Goal: Task Accomplishment & Management: Manage account settings

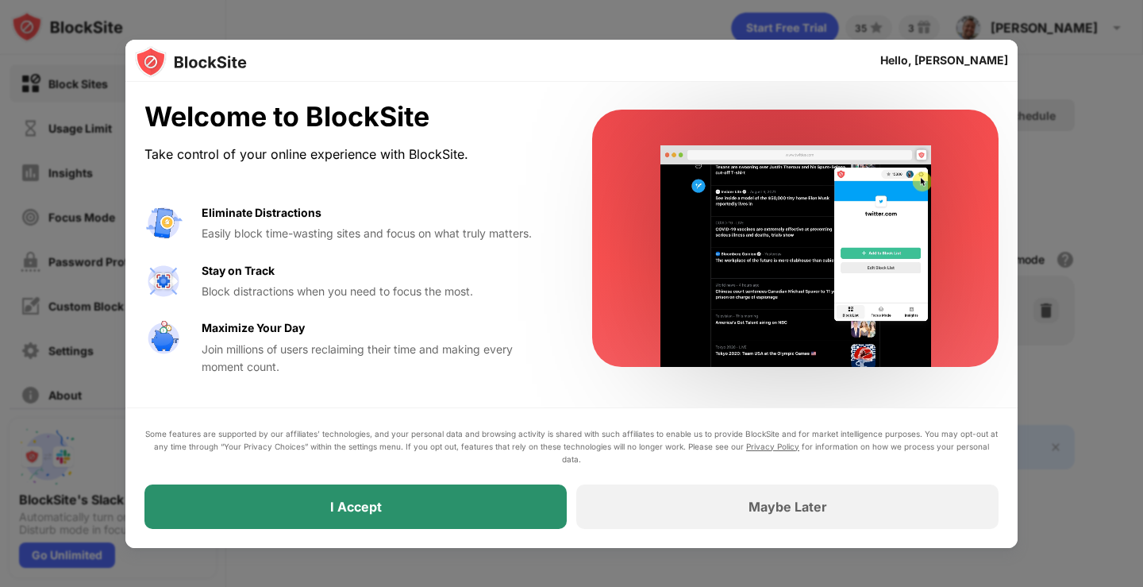
click at [344, 504] on div "I Accept" at bounding box center [356, 506] width 52 height 16
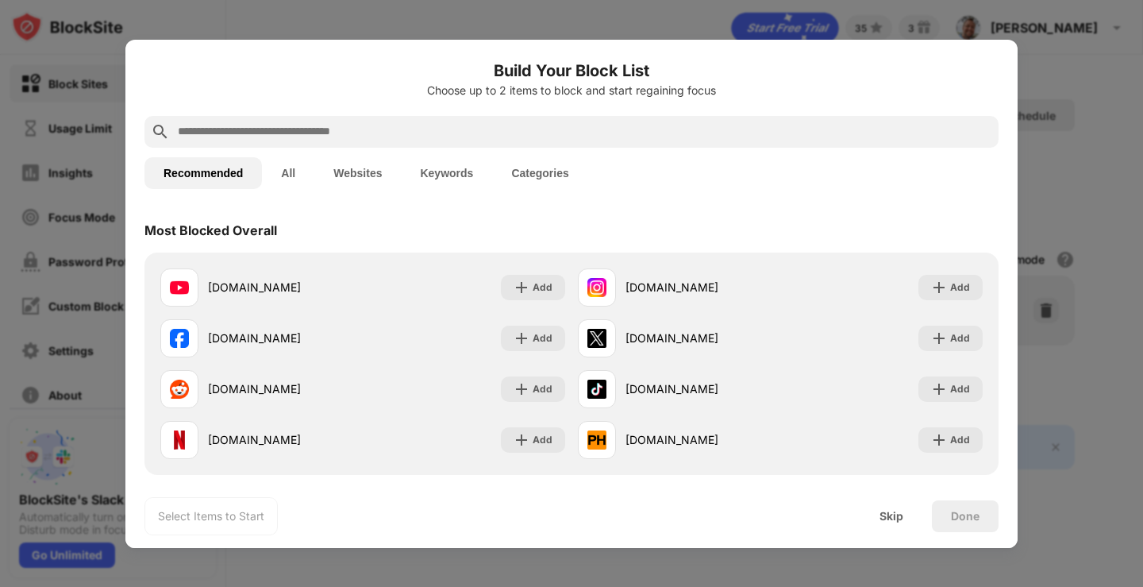
click at [529, 171] on button "Categories" at bounding box center [539, 173] width 95 height 32
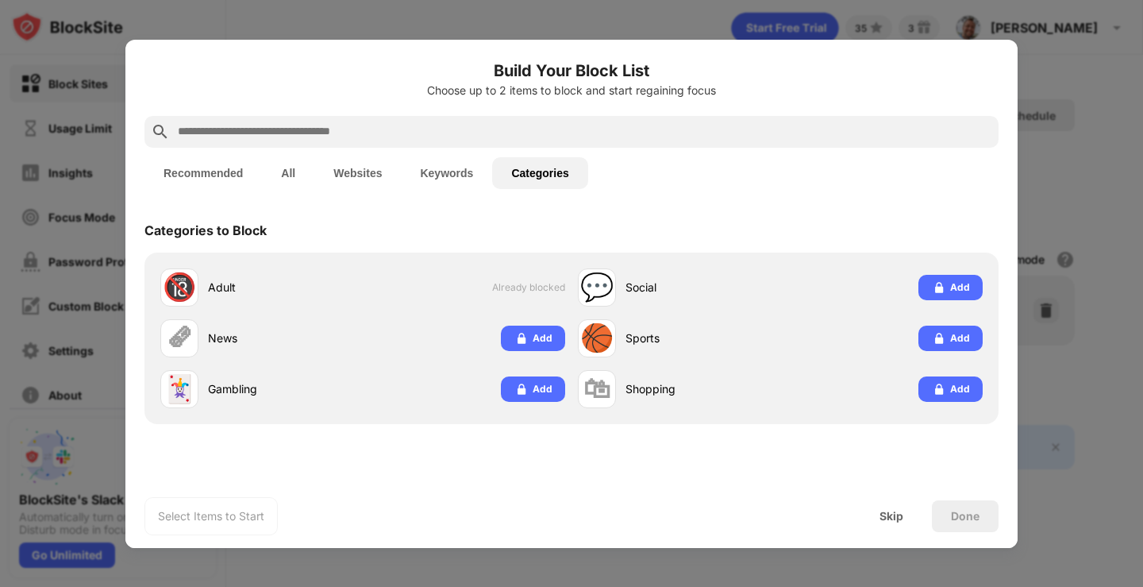
click at [444, 170] on button "Keywords" at bounding box center [446, 173] width 91 height 32
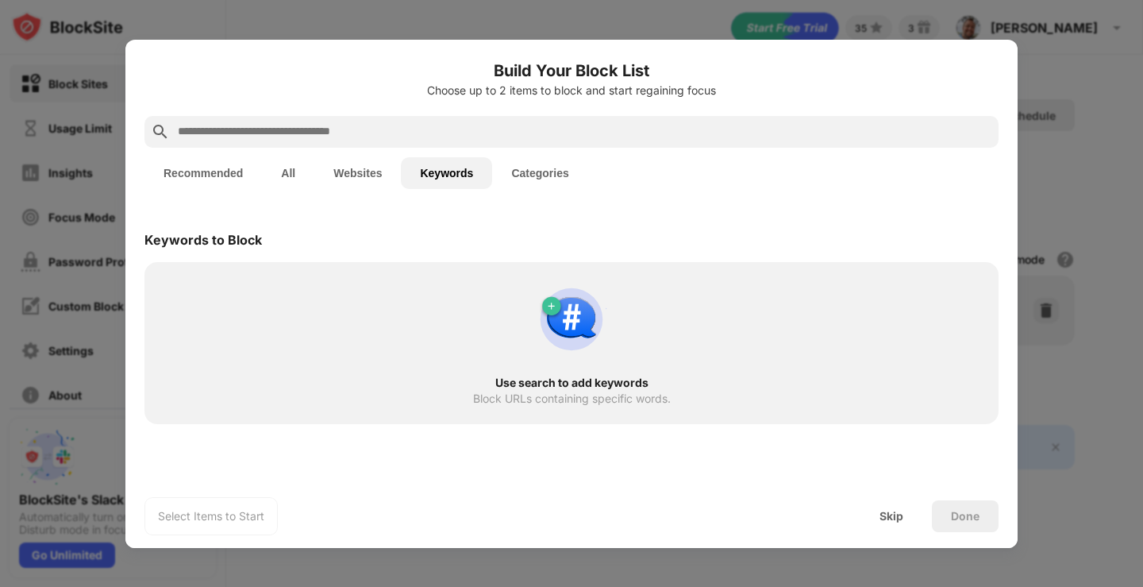
click at [366, 172] on button "Websites" at bounding box center [357, 173] width 87 height 32
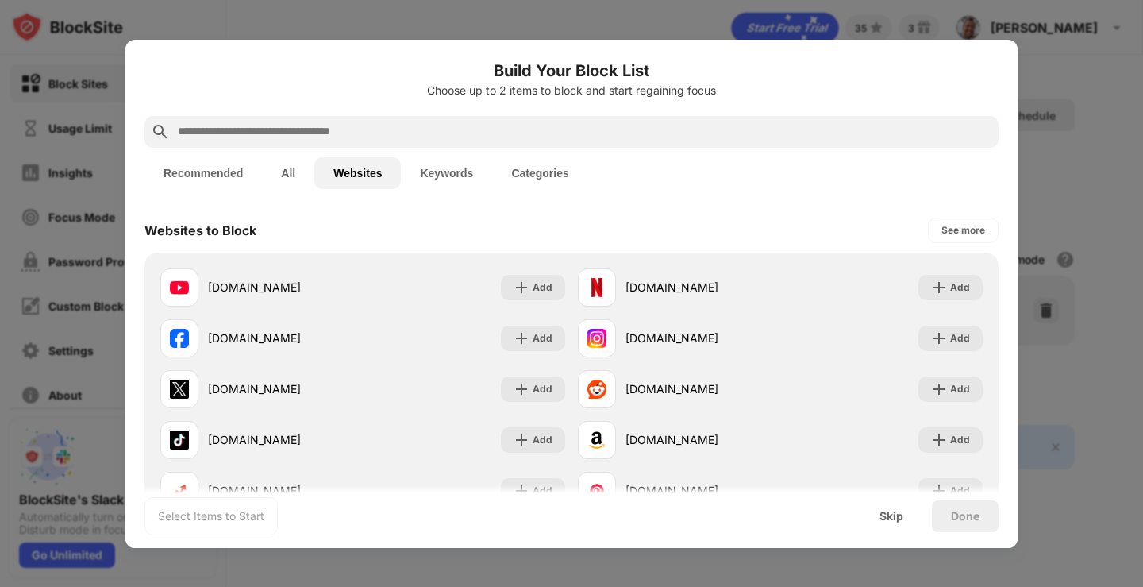
drag, startPoint x: 949, startPoint y: 517, endPoint x: 883, endPoint y: 525, distance: 66.4
click at [906, 522] on div "Skip Done" at bounding box center [929, 516] width 138 height 32
click at [885, 521] on div "Skip" at bounding box center [891, 516] width 24 height 13
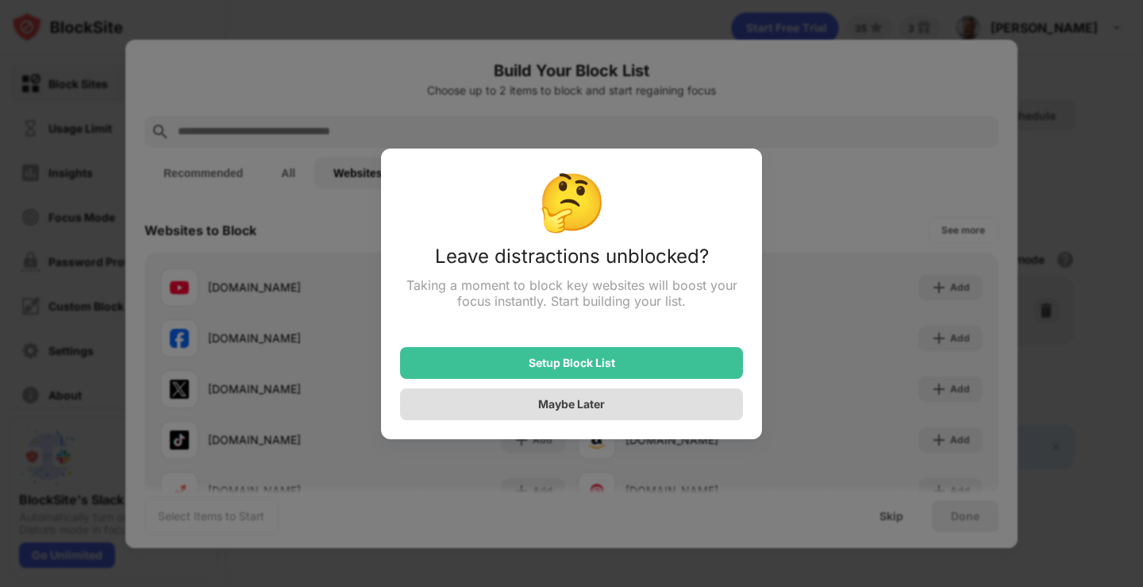
click at [567, 403] on div "Maybe Later" at bounding box center [571, 403] width 67 height 13
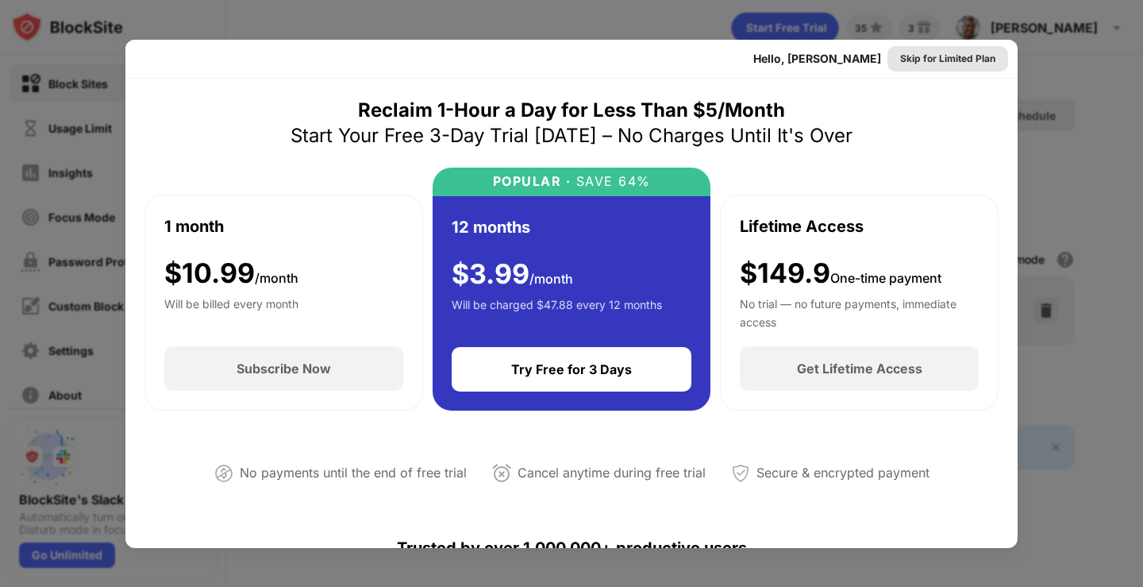
click at [935, 58] on div "Skip for Limited Plan" at bounding box center [947, 59] width 95 height 16
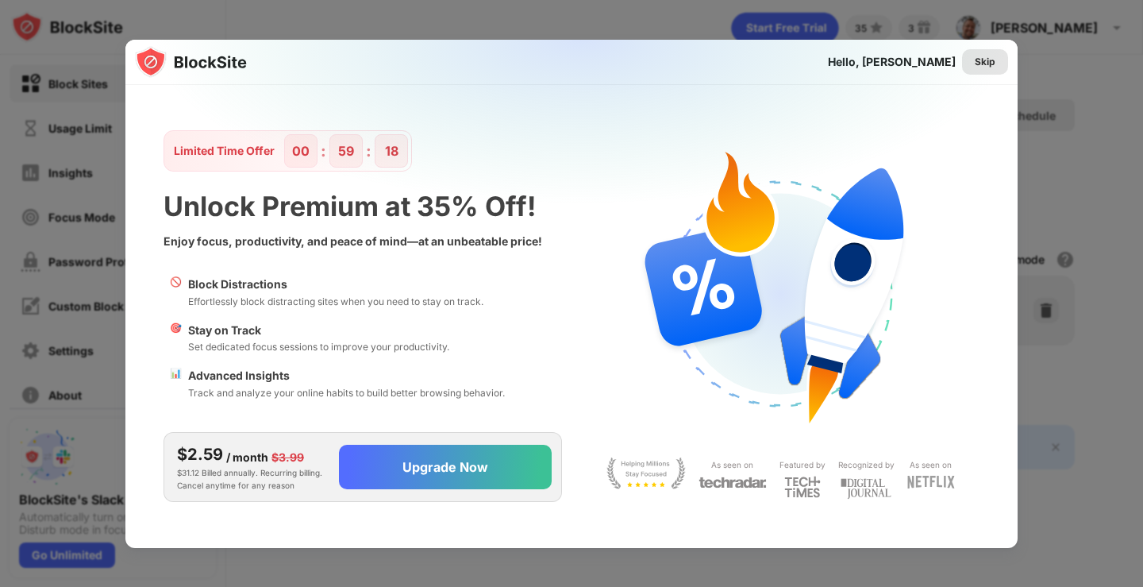
click at [984, 63] on div "Skip" at bounding box center [985, 62] width 21 height 16
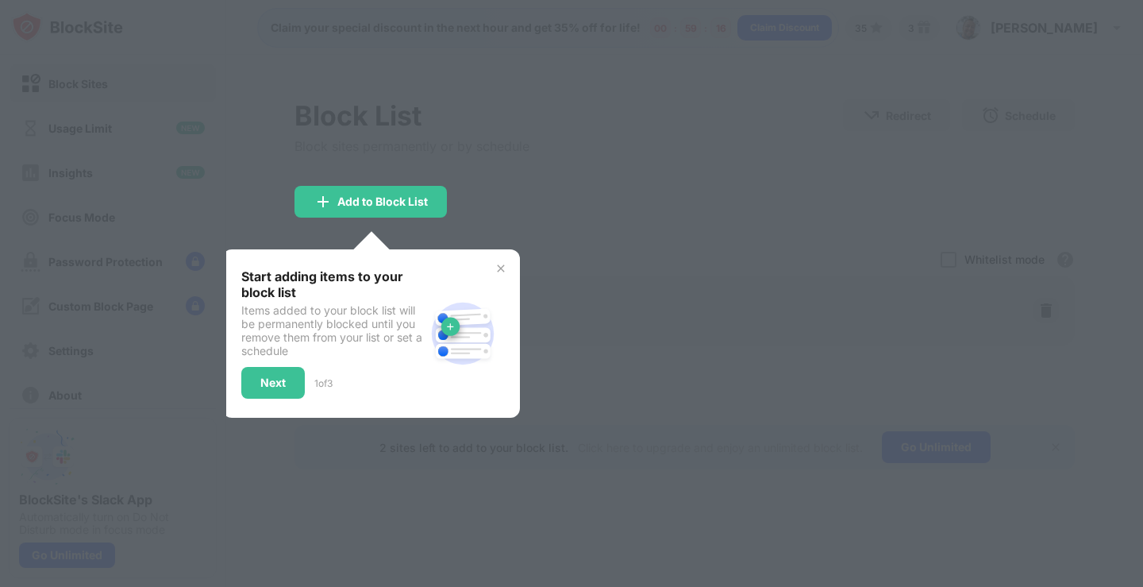
click at [272, 224] on div at bounding box center [571, 293] width 1143 height 587
click at [278, 383] on div "Next" at bounding box center [272, 382] width 25 height 13
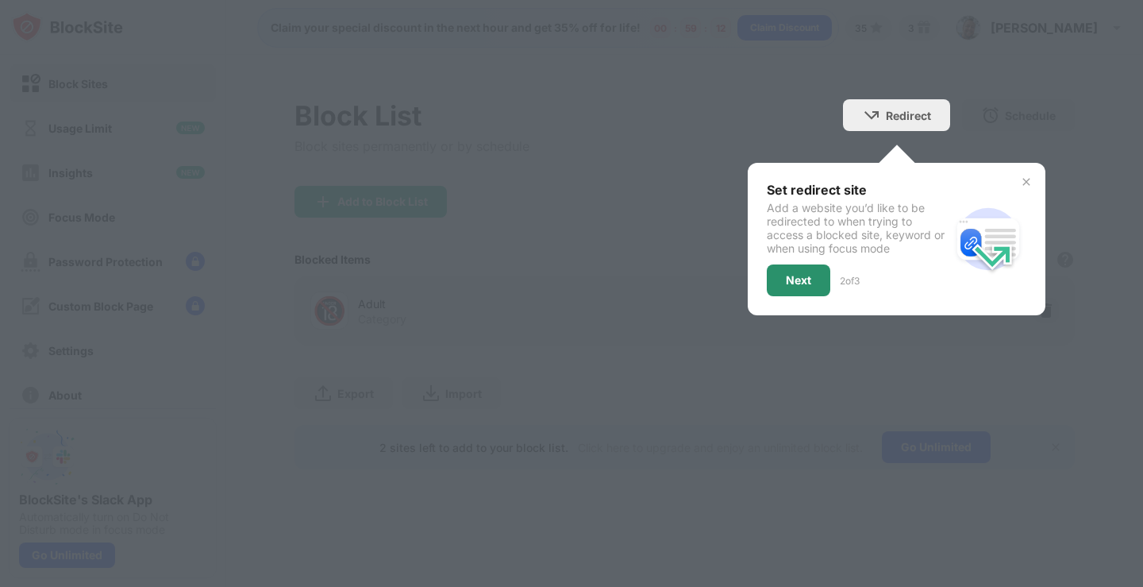
click at [797, 283] on div "Next" at bounding box center [798, 280] width 25 height 13
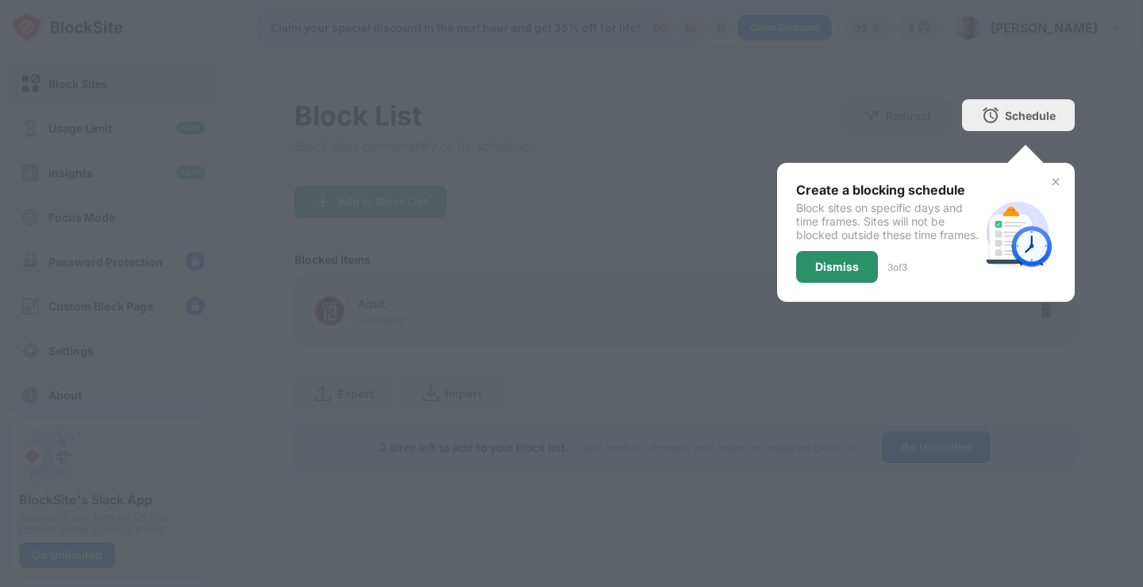
click at [818, 273] on div "Dismiss" at bounding box center [837, 266] width 44 height 13
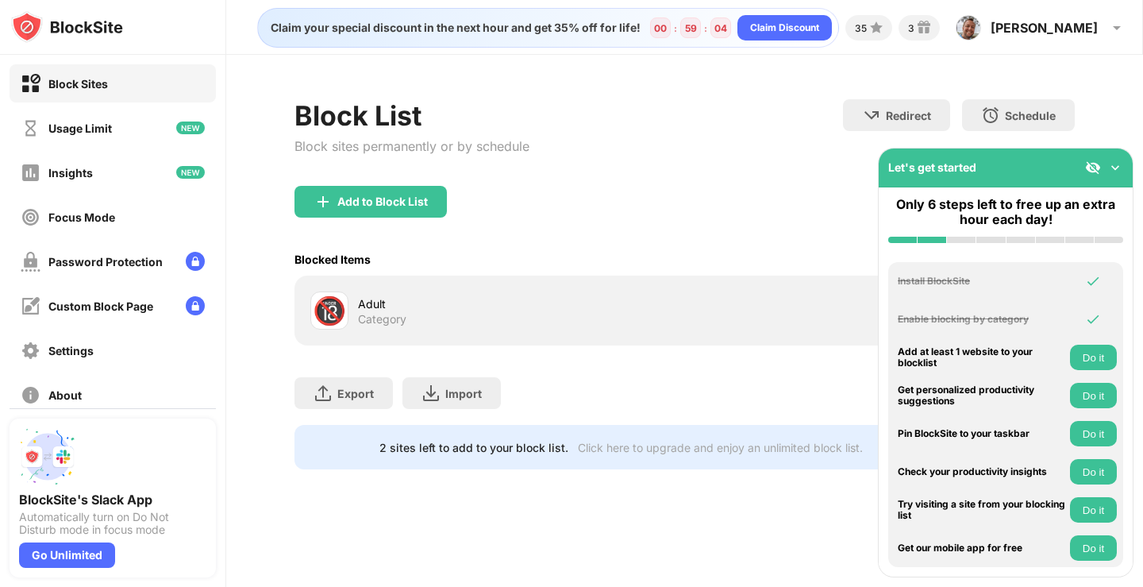
click at [1084, 363] on button "Do it" at bounding box center [1093, 356] width 47 height 25
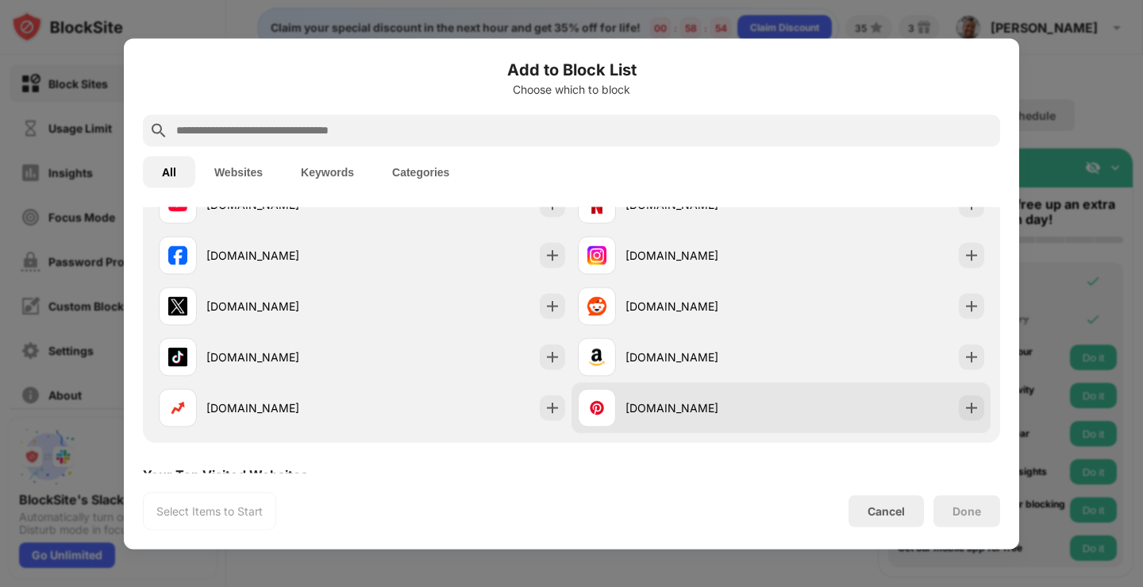
scroll to position [317, 0]
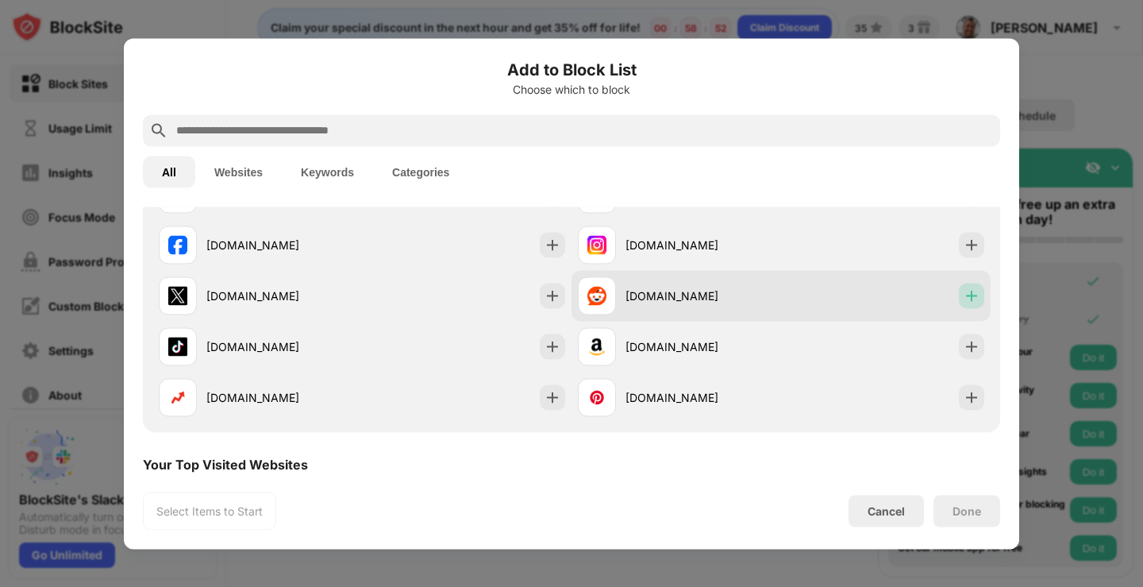
click at [964, 294] on img at bounding box center [972, 295] width 16 height 16
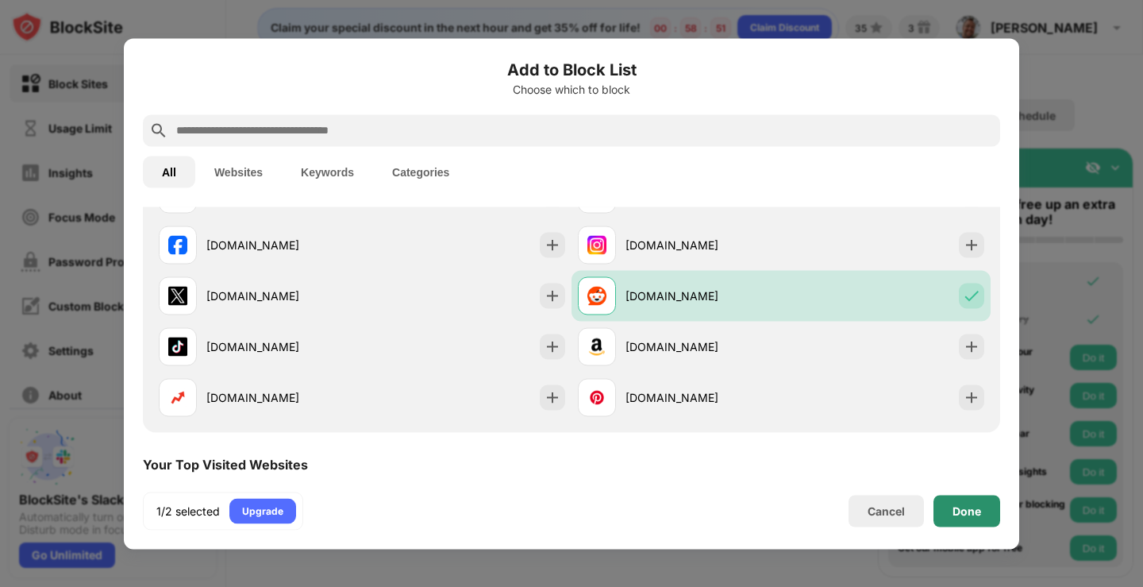
click at [944, 505] on div "Done" at bounding box center [966, 511] width 67 height 32
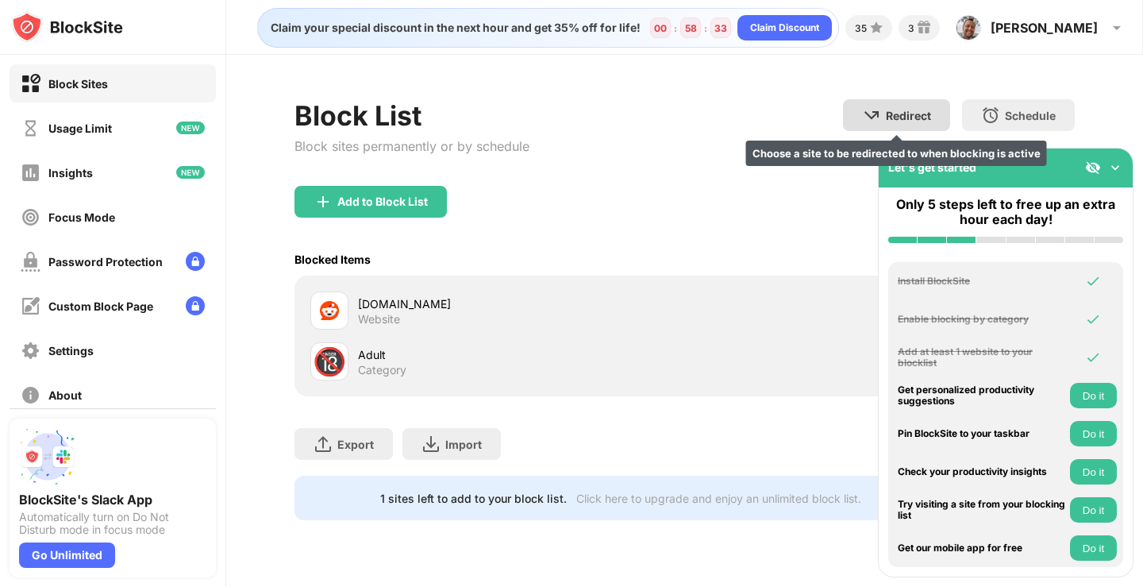
click at [881, 109] on div "Redirect Choose a site to be redirected to when blocking is active" at bounding box center [896, 115] width 107 height 32
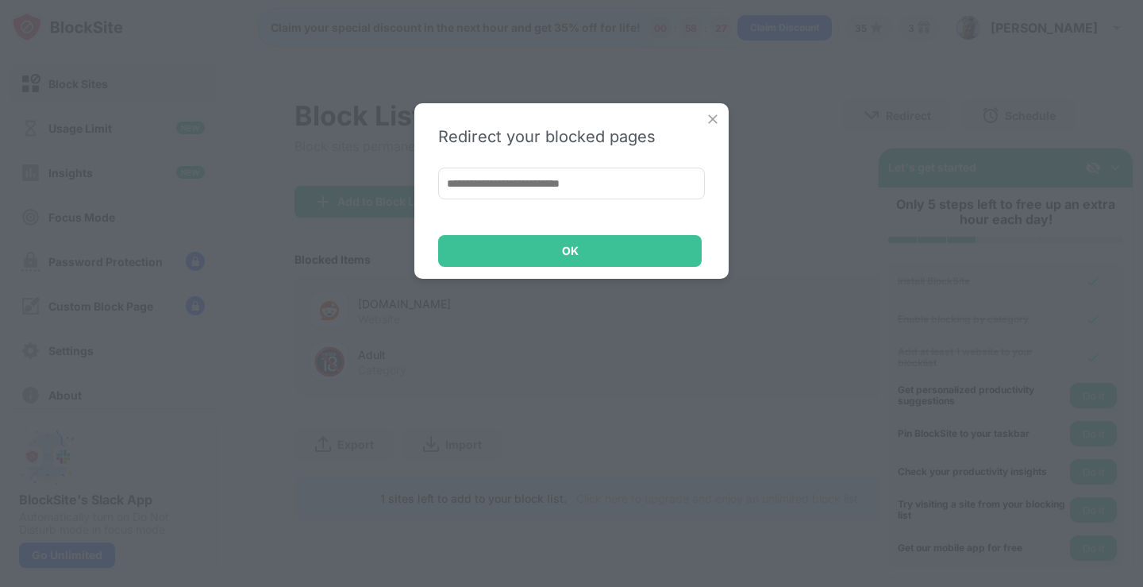
click at [551, 184] on input at bounding box center [571, 183] width 267 height 32
click at [563, 182] on input at bounding box center [571, 183] width 267 height 32
type input "**********"
drag, startPoint x: 546, startPoint y: 183, endPoint x: 433, endPoint y: 184, distance: 112.7
click at [433, 184] on div "**********" at bounding box center [571, 190] width 314 height 175
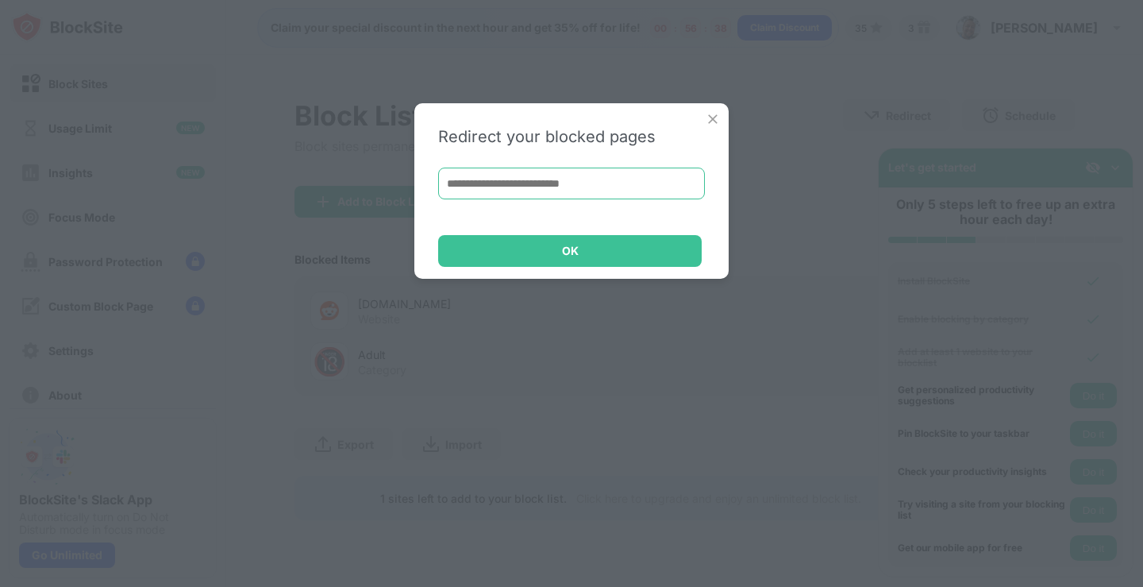
click at [456, 183] on input at bounding box center [571, 183] width 267 height 32
click at [461, 191] on input at bounding box center [571, 183] width 267 height 32
paste input "**********"
type input "**********"
click at [545, 267] on div "**********" at bounding box center [571, 190] width 314 height 175
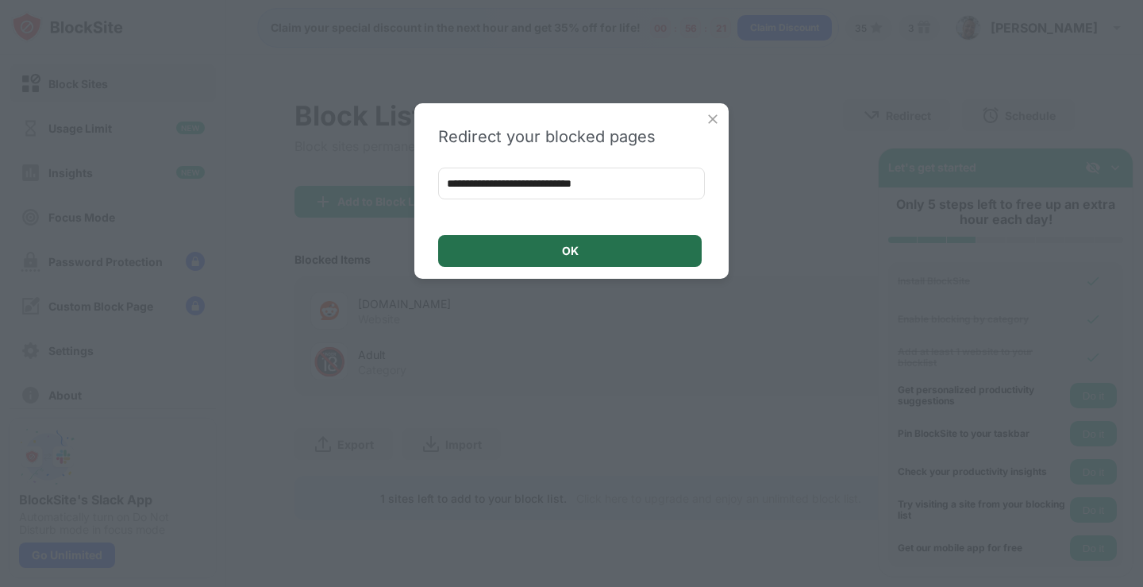
click at [595, 254] on div "OK" at bounding box center [570, 251] width 264 height 32
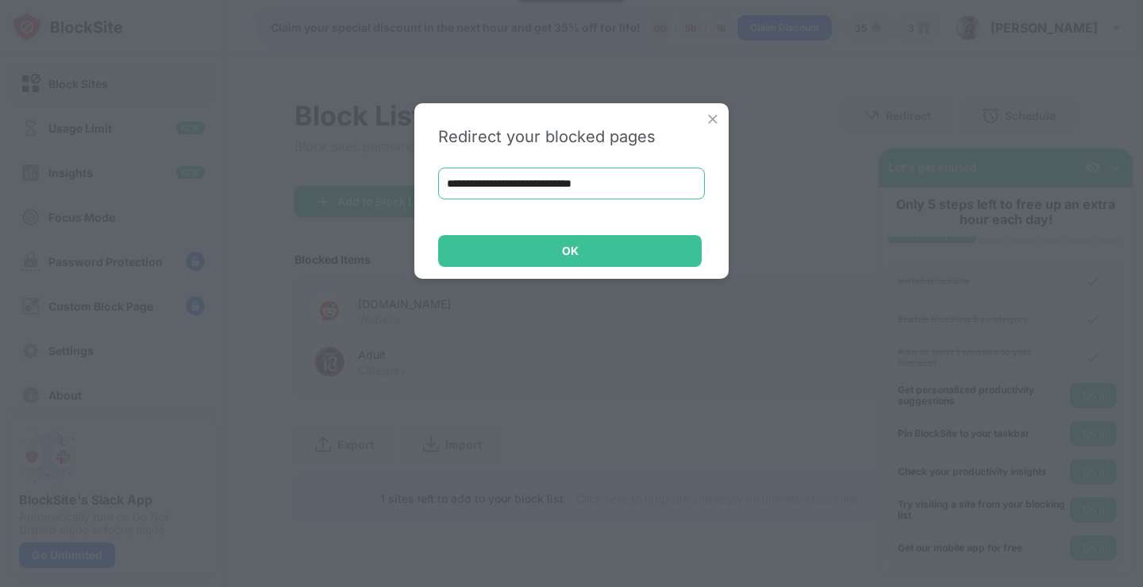
drag, startPoint x: 609, startPoint y: 187, endPoint x: 418, endPoint y: 183, distance: 191.3
click at [418, 183] on div "**********" at bounding box center [571, 190] width 314 height 175
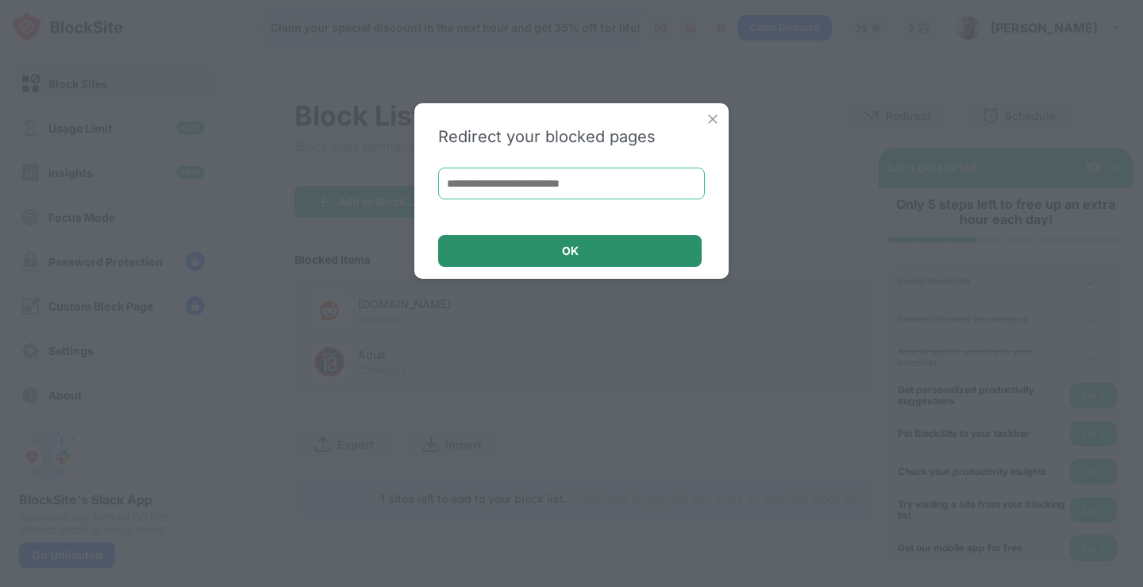
click at [570, 252] on div "OK" at bounding box center [570, 250] width 17 height 13
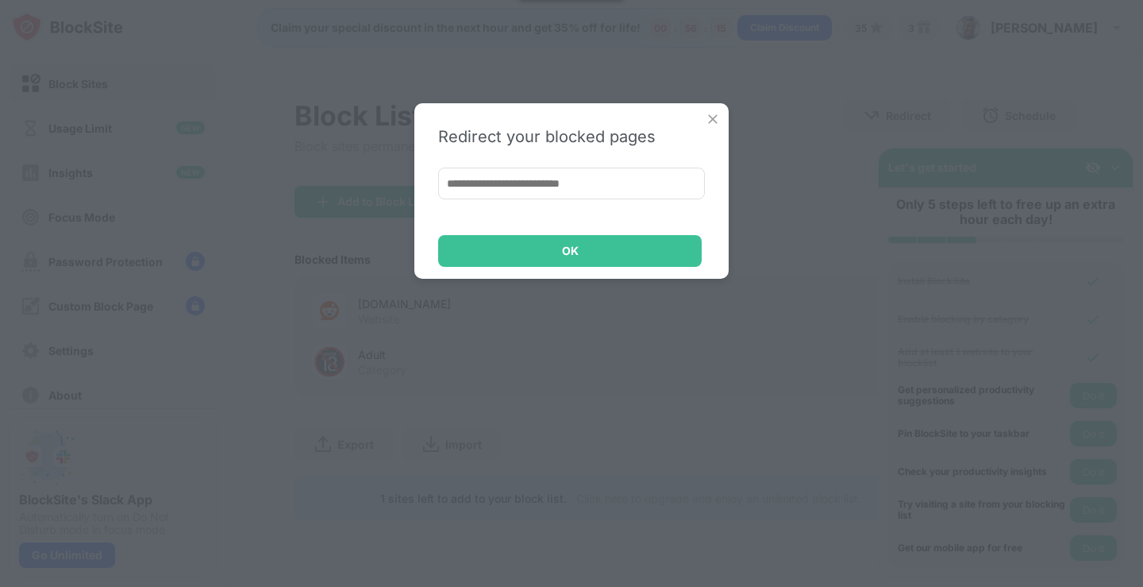
click at [530, 183] on input at bounding box center [571, 183] width 267 height 32
type input "**********"
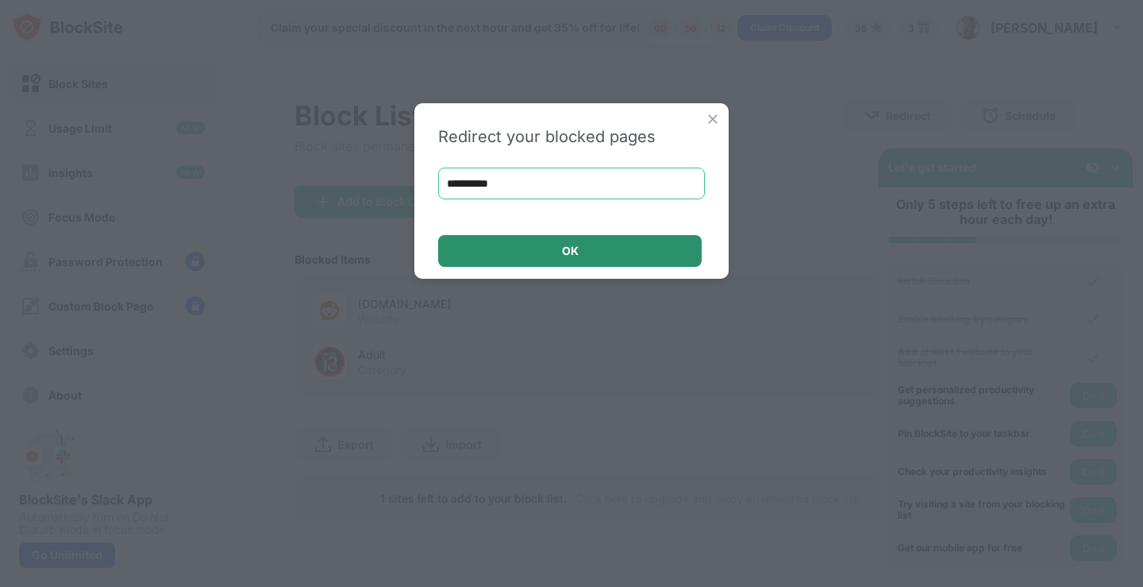
click at [560, 260] on div "OK" at bounding box center [570, 251] width 264 height 32
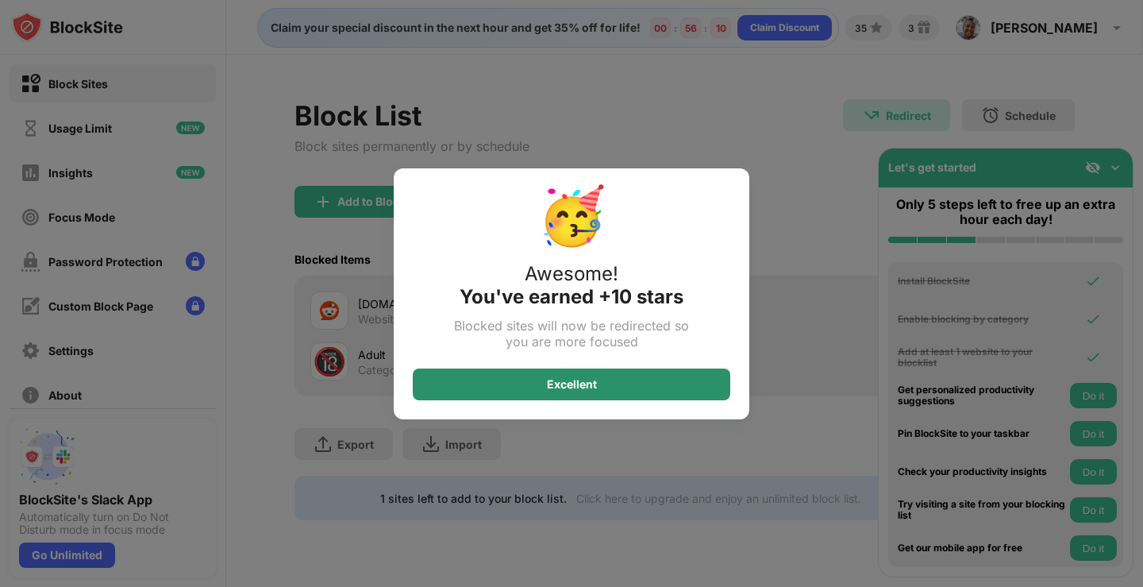
click at [556, 378] on div "Excellent" at bounding box center [572, 384] width 50 height 13
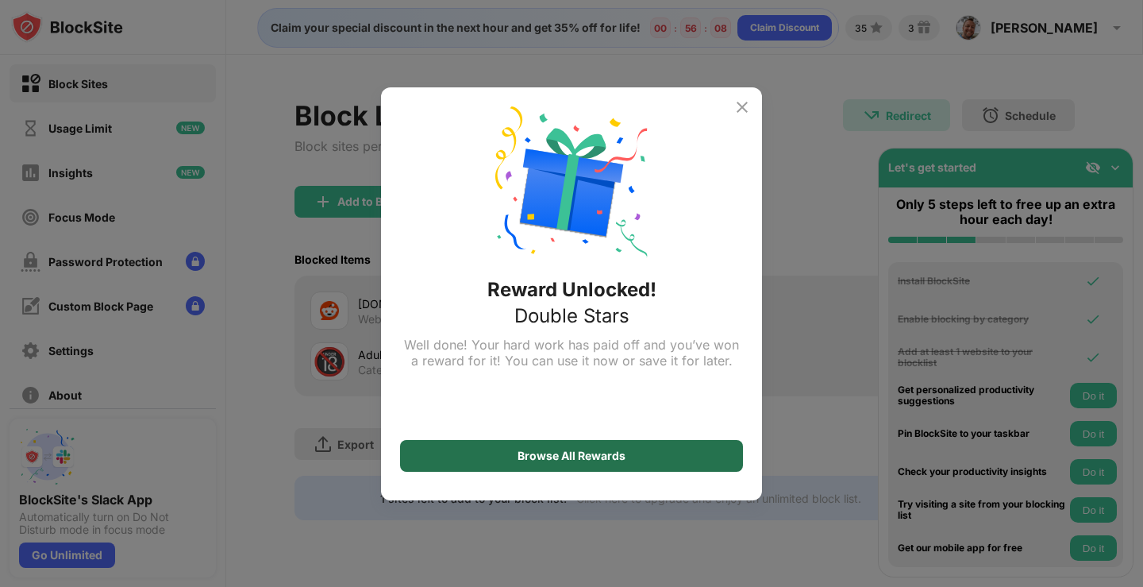
click at [564, 455] on div "Browse All Rewards" at bounding box center [572, 455] width 108 height 13
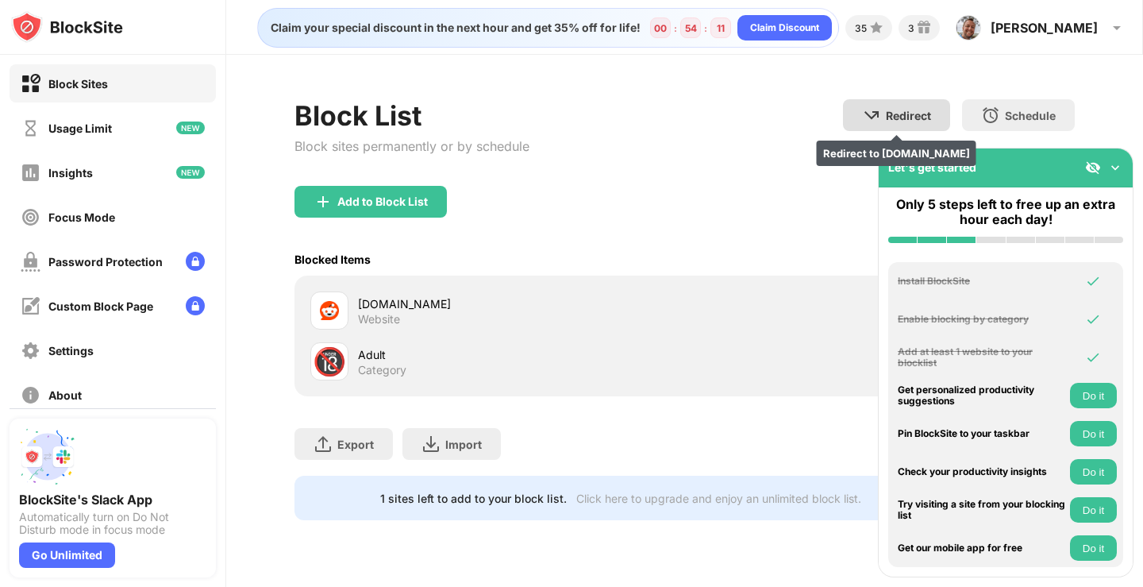
click at [892, 115] on div "Redirect" at bounding box center [908, 115] width 45 height 13
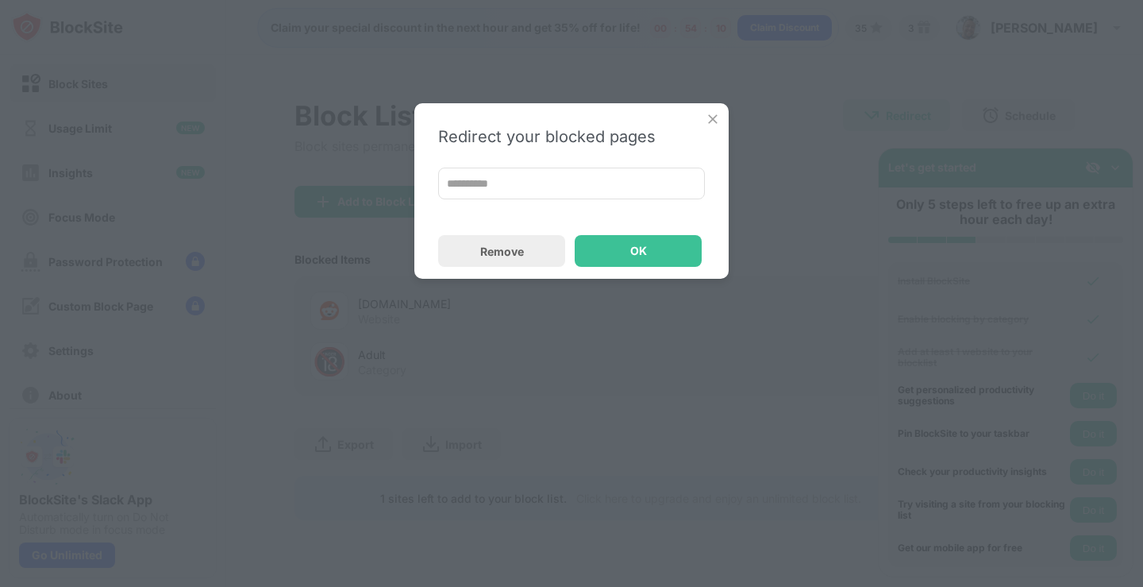
click at [539, 185] on input "**********" at bounding box center [571, 183] width 267 height 32
drag, startPoint x: 563, startPoint y: 183, endPoint x: 427, endPoint y: 187, distance: 135.8
click at [427, 187] on div "**********" at bounding box center [571, 190] width 314 height 175
drag, startPoint x: 521, startPoint y: 174, endPoint x: 404, endPoint y: 179, distance: 117.6
click at [404, 179] on div "**********" at bounding box center [571, 293] width 1143 height 587
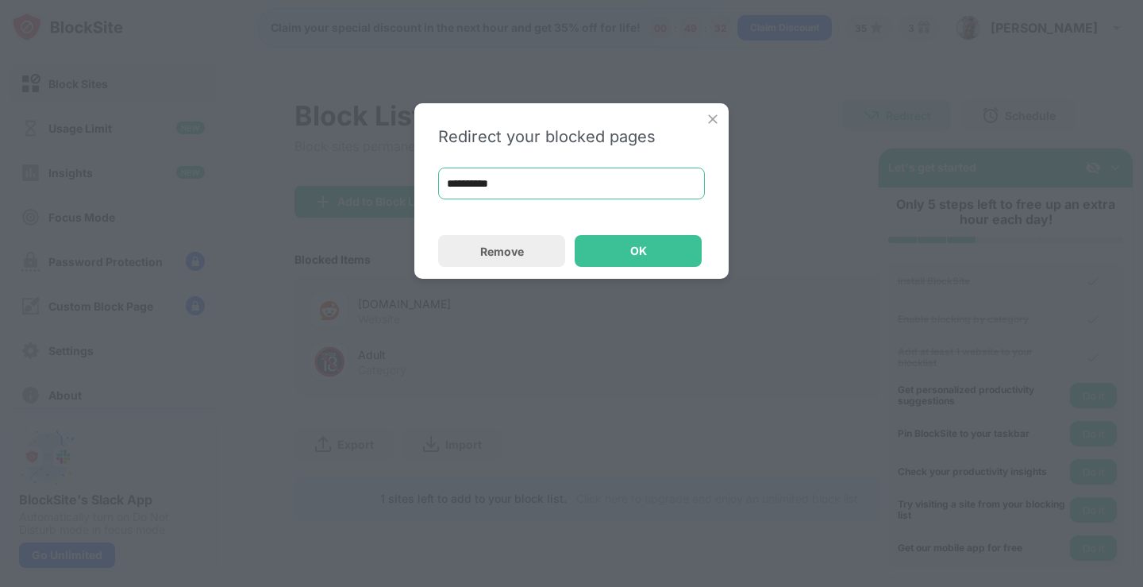
paste input "**********"
type input "**********"
click at [614, 250] on div "OK" at bounding box center [638, 251] width 127 height 32
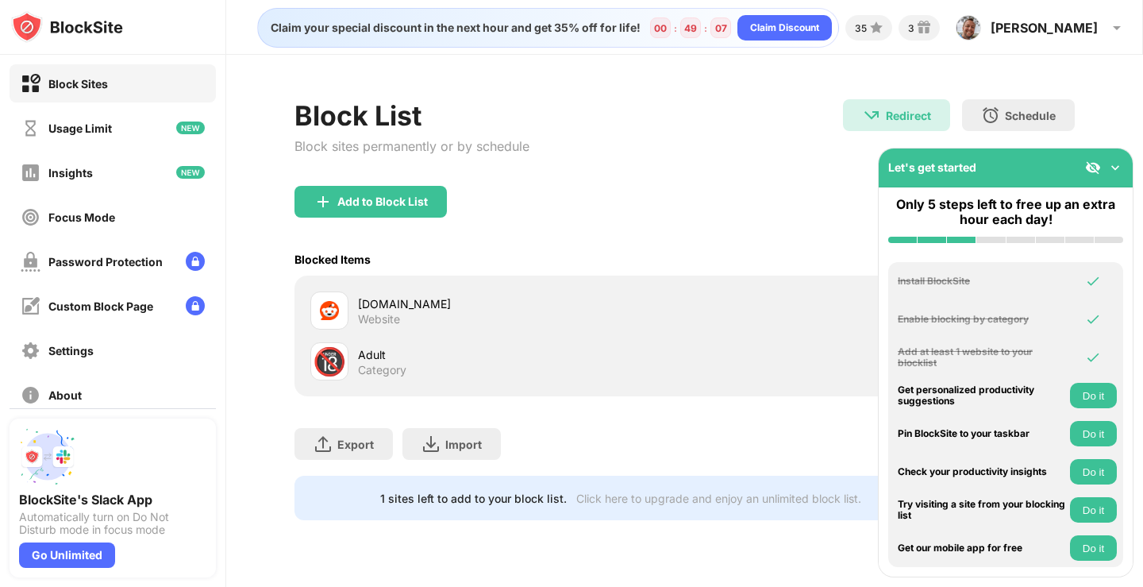
click at [1087, 508] on button "Do it" at bounding box center [1093, 509] width 47 height 25
click at [1090, 547] on button "Do it" at bounding box center [1093, 547] width 47 height 25
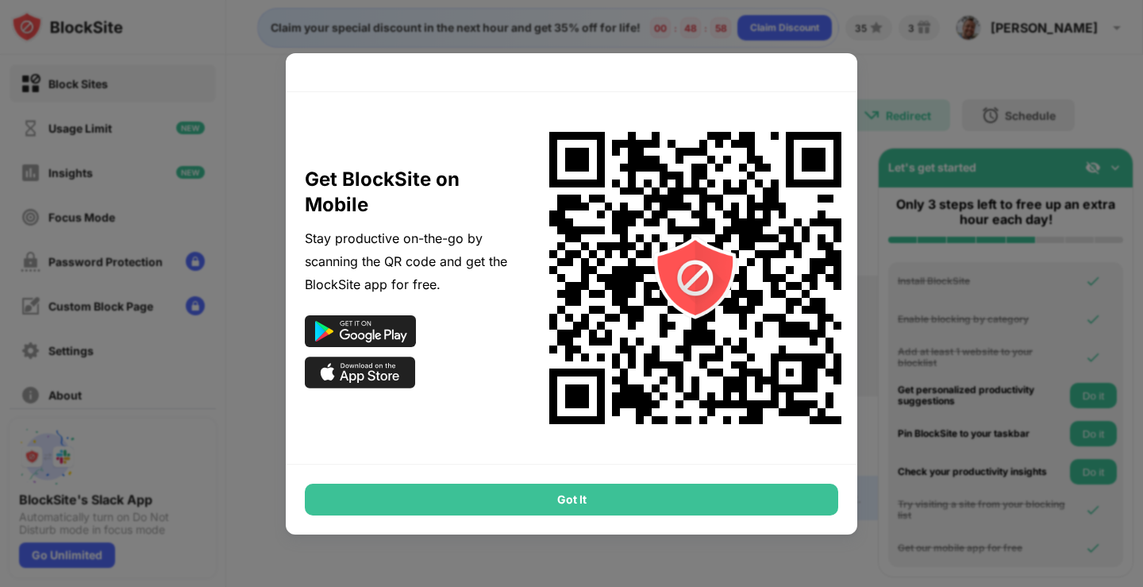
click at [572, 496] on div "Got It" at bounding box center [571, 499] width 533 height 32
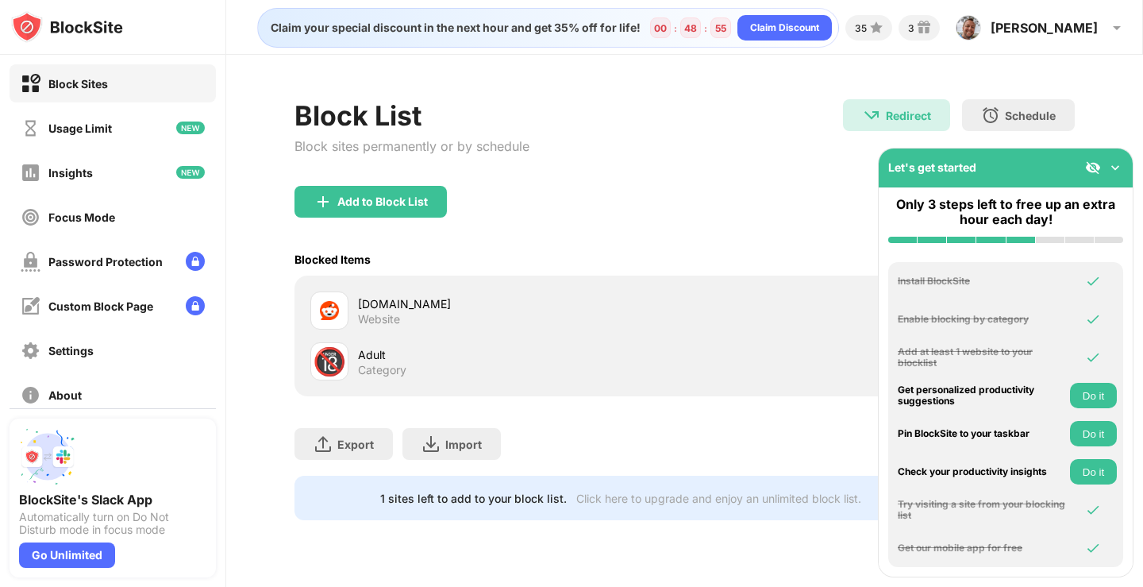
click at [1091, 472] on button "Do it" at bounding box center [1093, 471] width 47 height 25
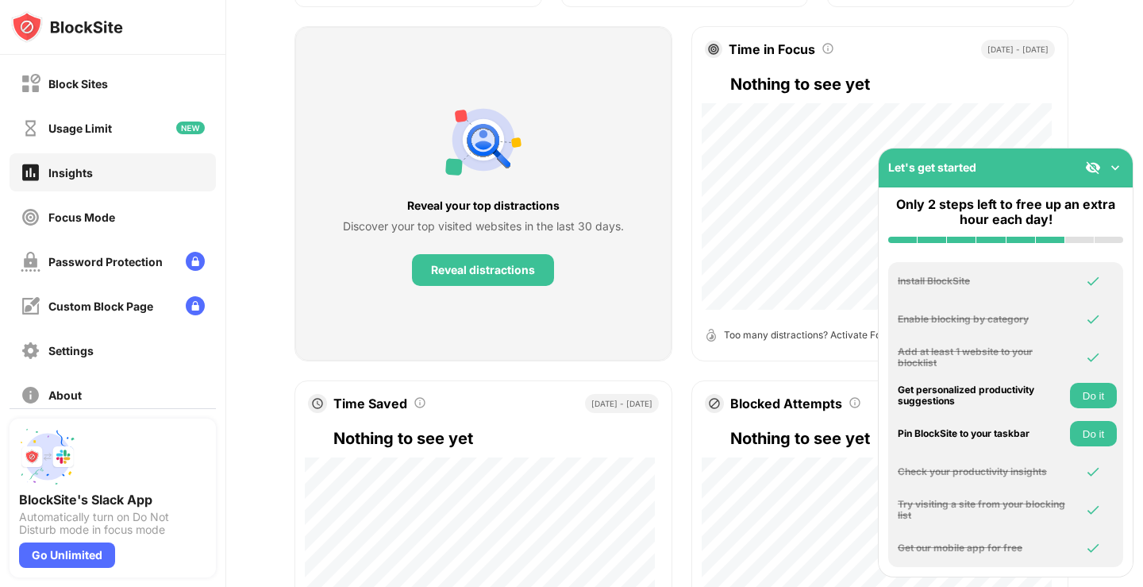
scroll to position [238, 0]
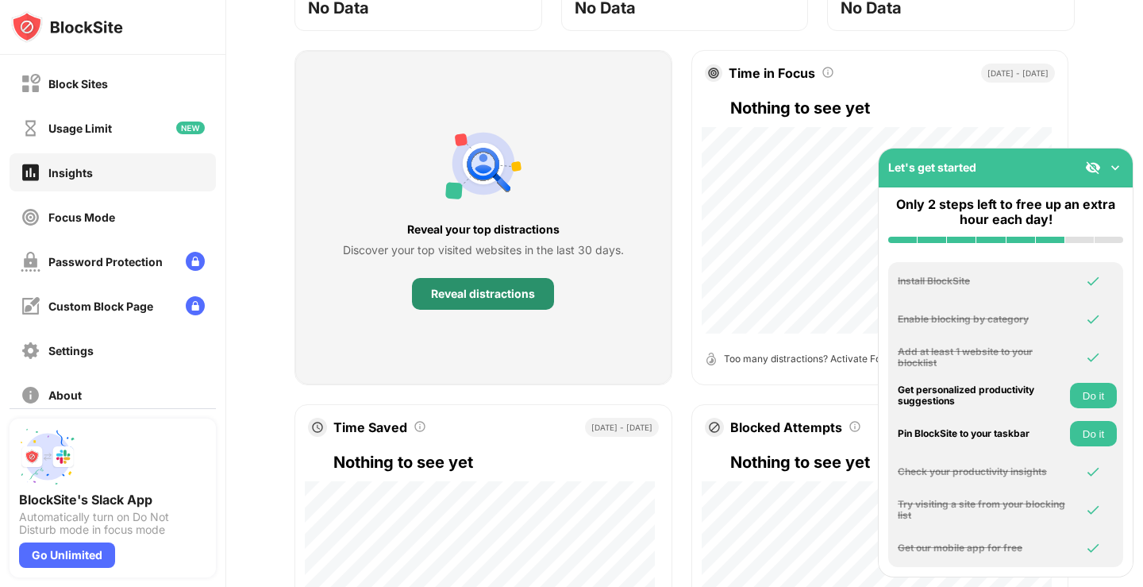
click at [478, 298] on div "Reveal distractions" at bounding box center [483, 293] width 104 height 13
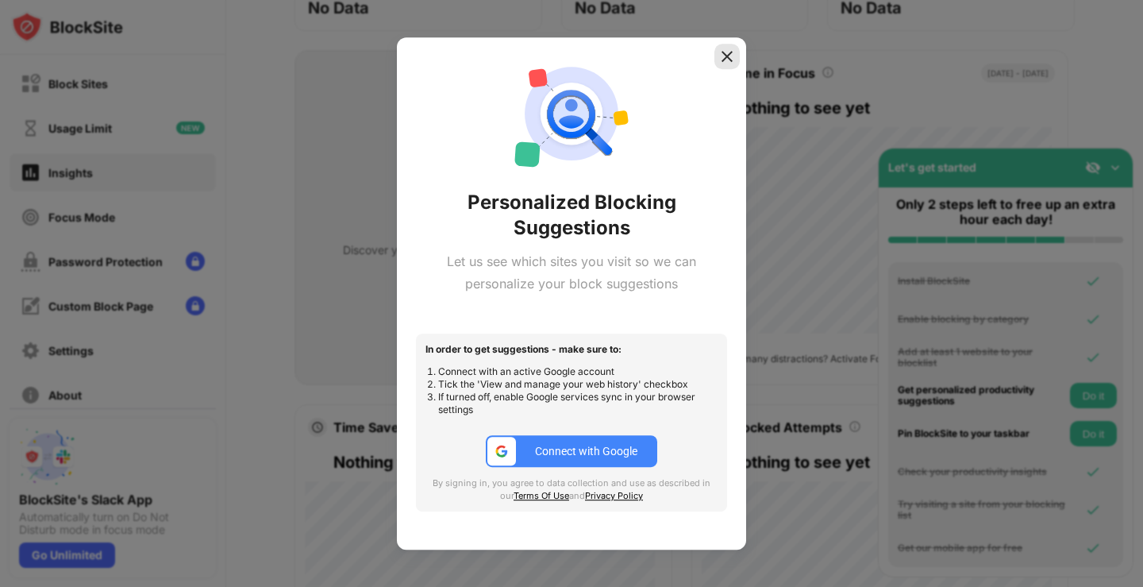
click at [725, 58] on img at bounding box center [727, 56] width 16 height 16
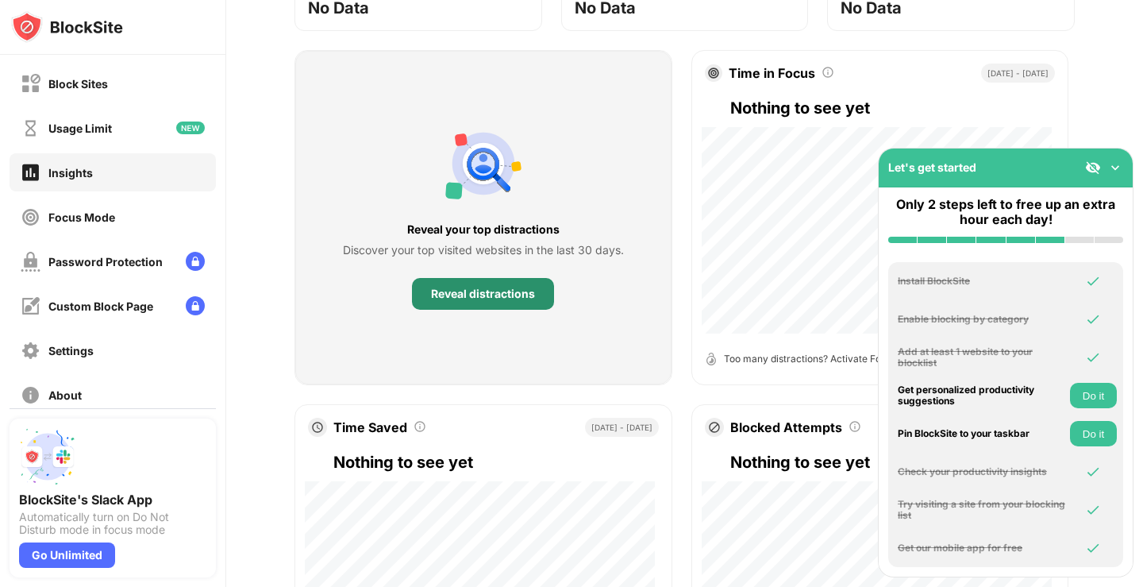
click at [505, 294] on div "Reveal distractions" at bounding box center [483, 293] width 104 height 13
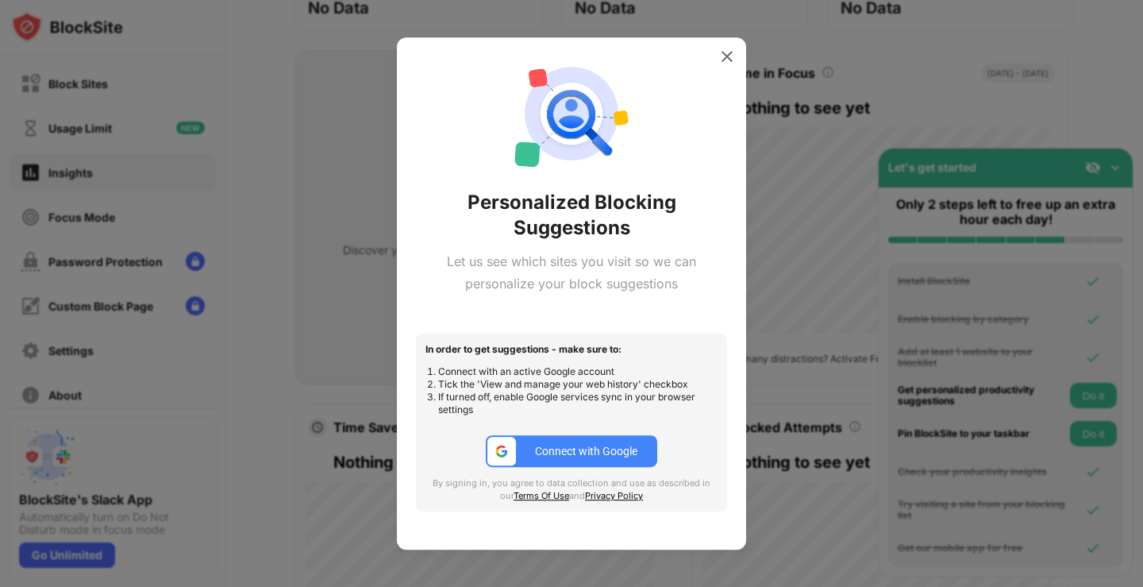
click at [575, 452] on div "Connect with Google" at bounding box center [586, 450] width 102 height 13
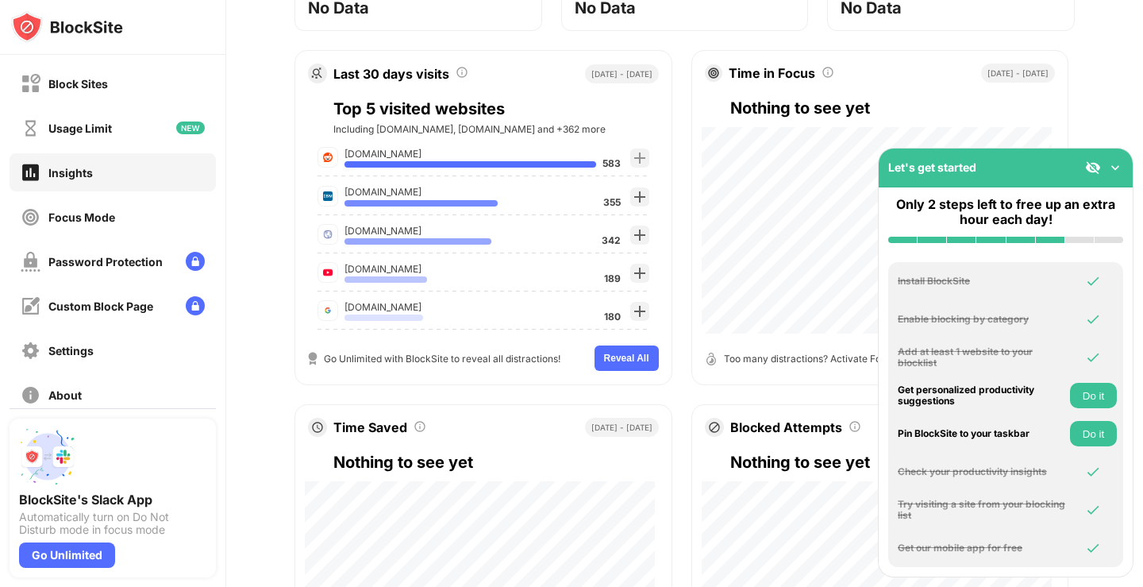
click at [1091, 401] on button "Do it" at bounding box center [1093, 395] width 47 height 25
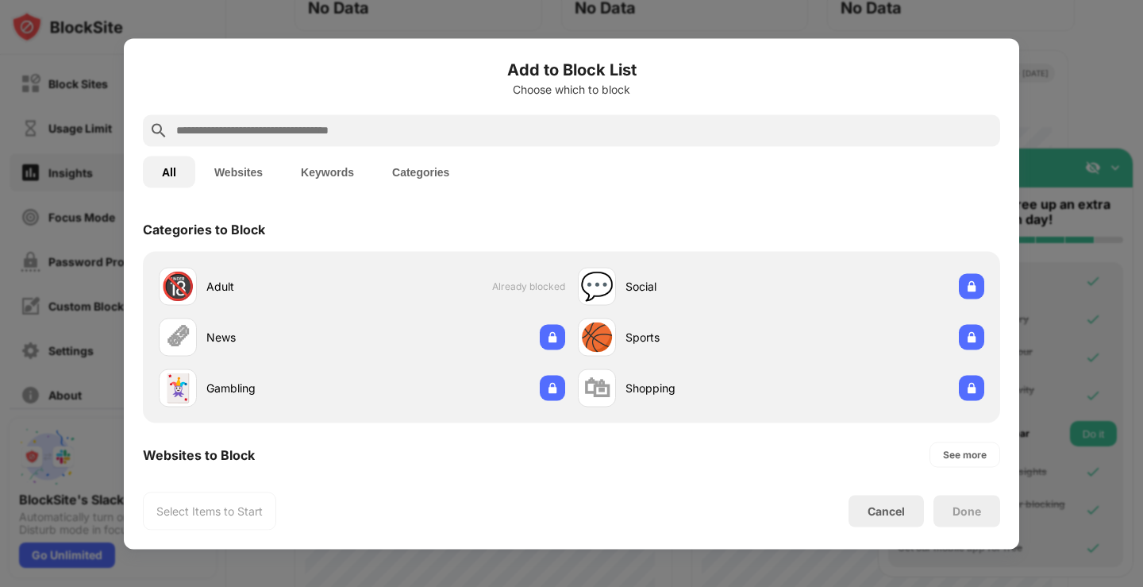
click at [240, 173] on button "Websites" at bounding box center [238, 172] width 87 height 32
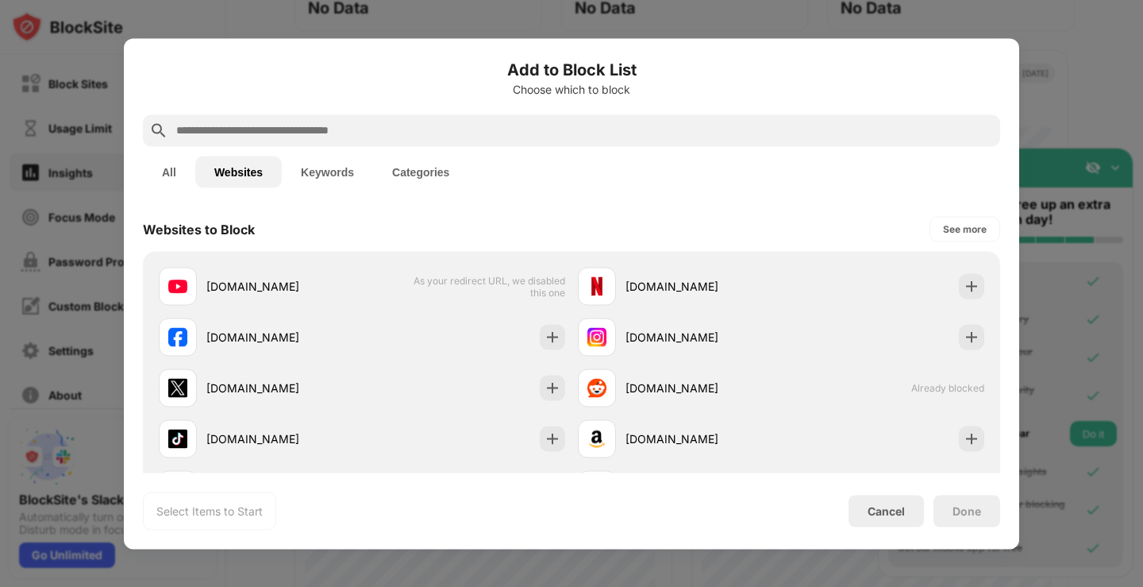
click at [335, 171] on button "Keywords" at bounding box center [327, 172] width 91 height 32
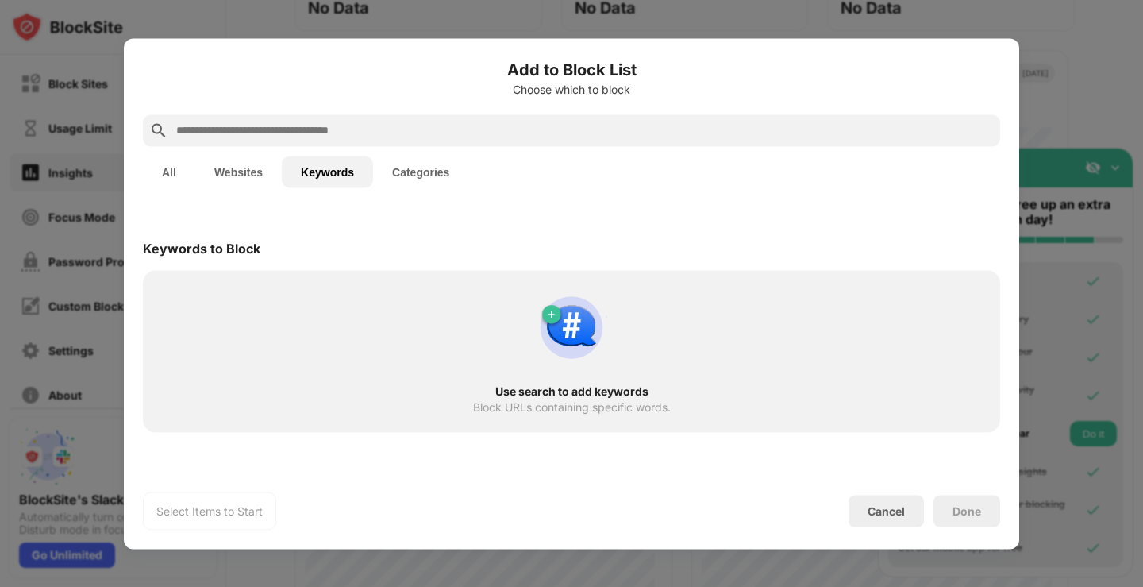
click at [410, 170] on button "Categories" at bounding box center [420, 172] width 95 height 32
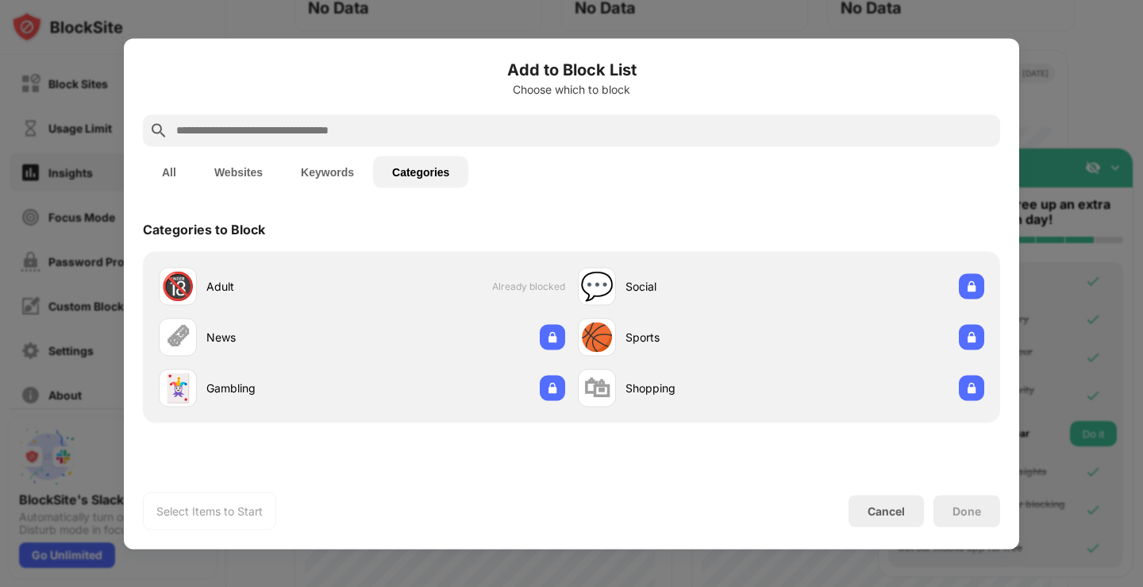
click at [176, 165] on button "All" at bounding box center [169, 172] width 52 height 32
click at [944, 452] on div "See more" at bounding box center [966, 454] width 44 height 16
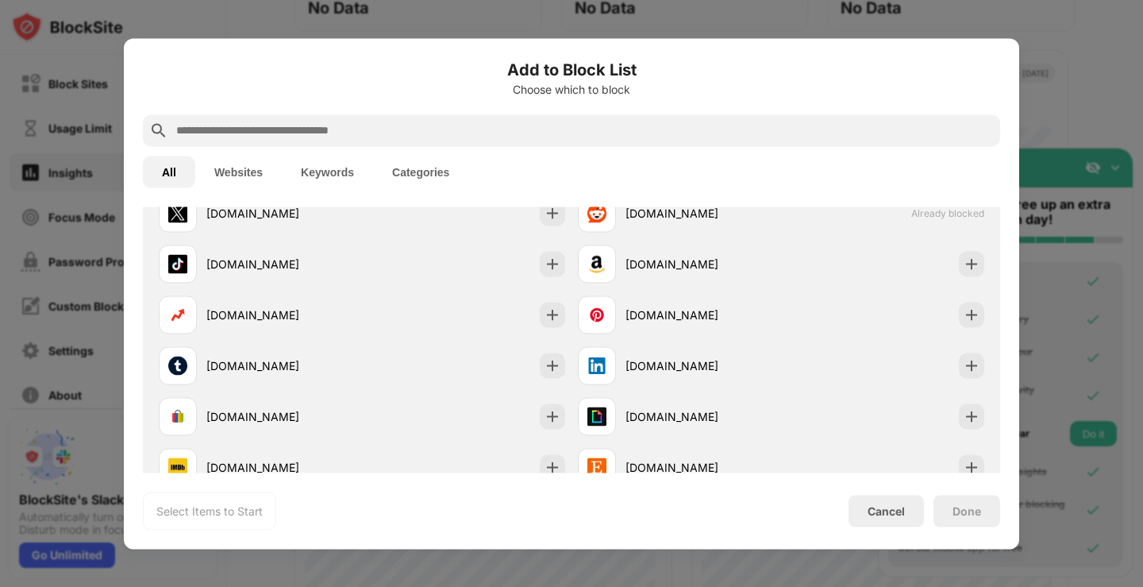
scroll to position [317, 0]
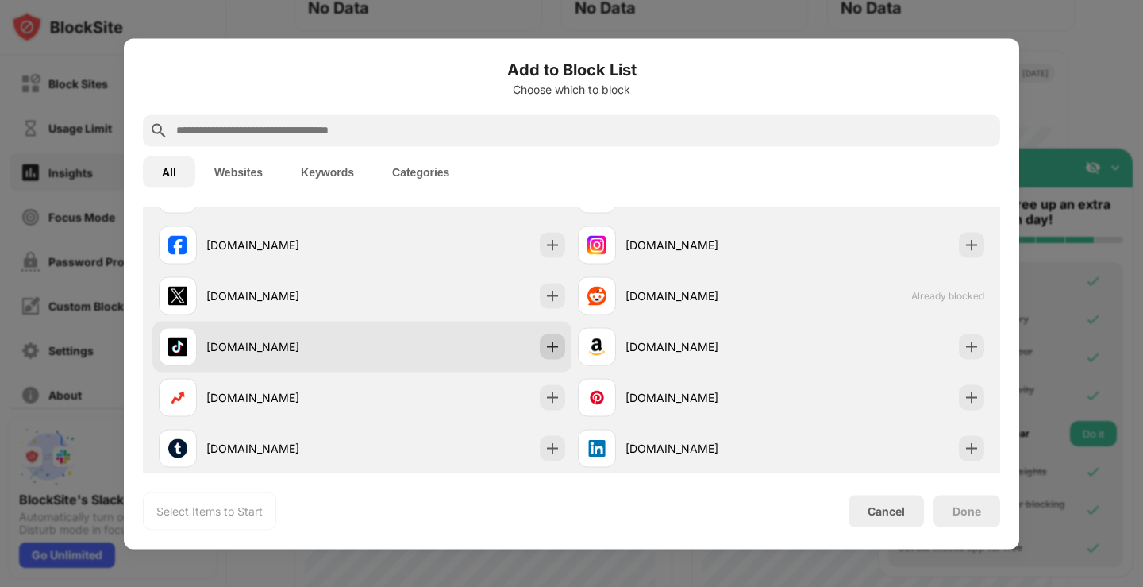
click at [545, 348] on img at bounding box center [553, 346] width 16 height 16
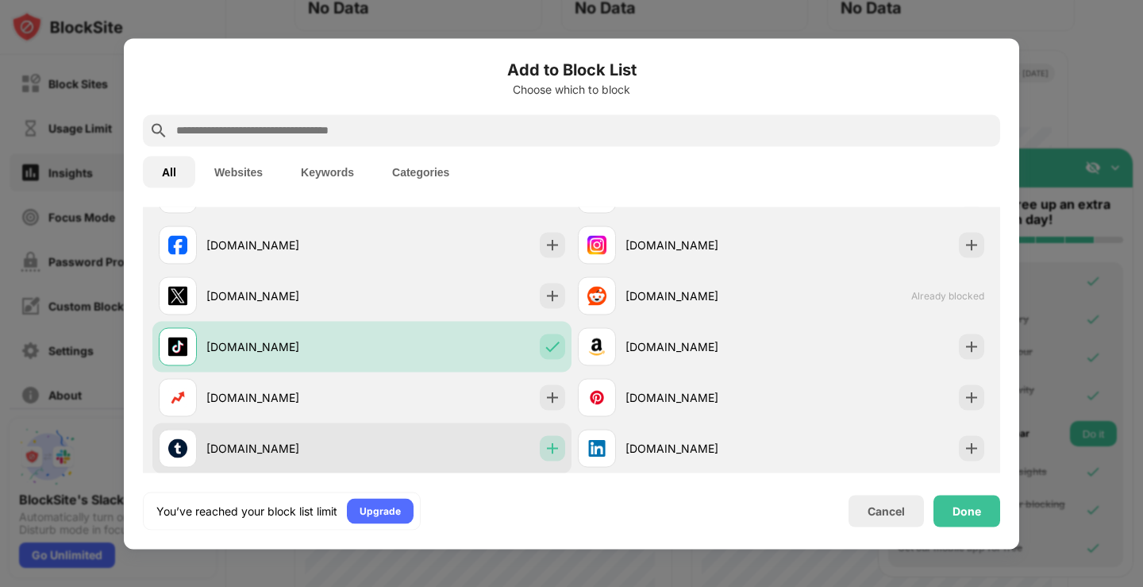
click at [551, 449] on img at bounding box center [553, 448] width 16 height 16
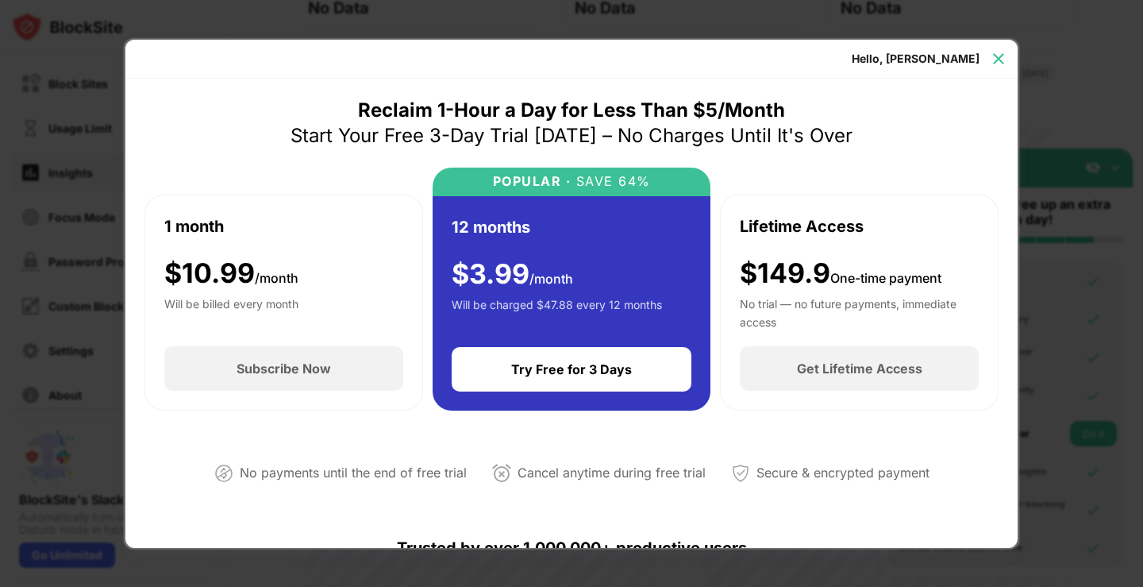
click at [998, 57] on img at bounding box center [999, 59] width 16 height 16
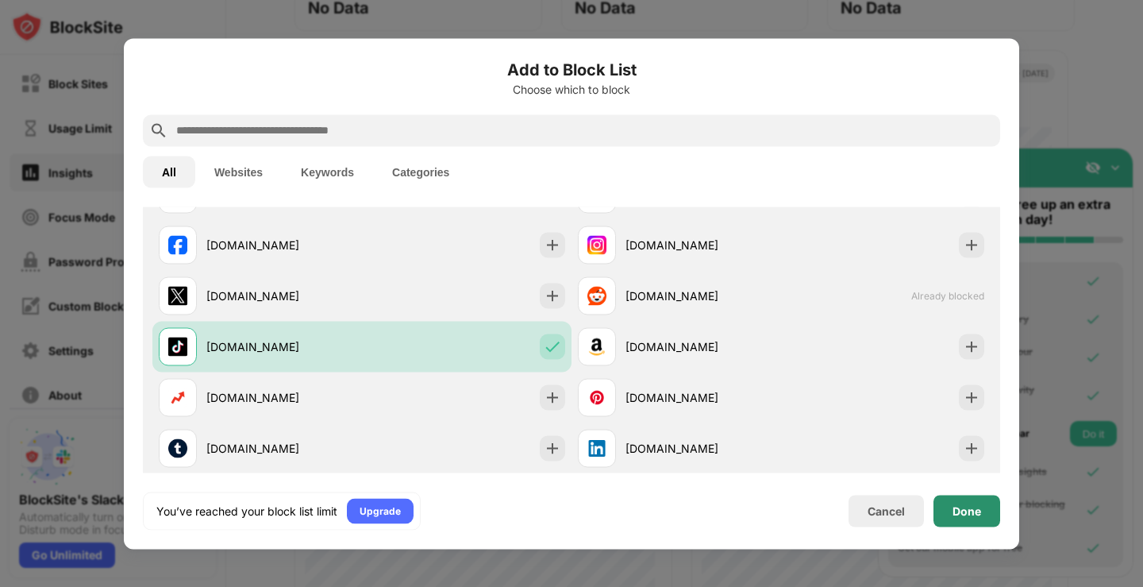
click at [962, 508] on div "Done" at bounding box center [966, 510] width 29 height 13
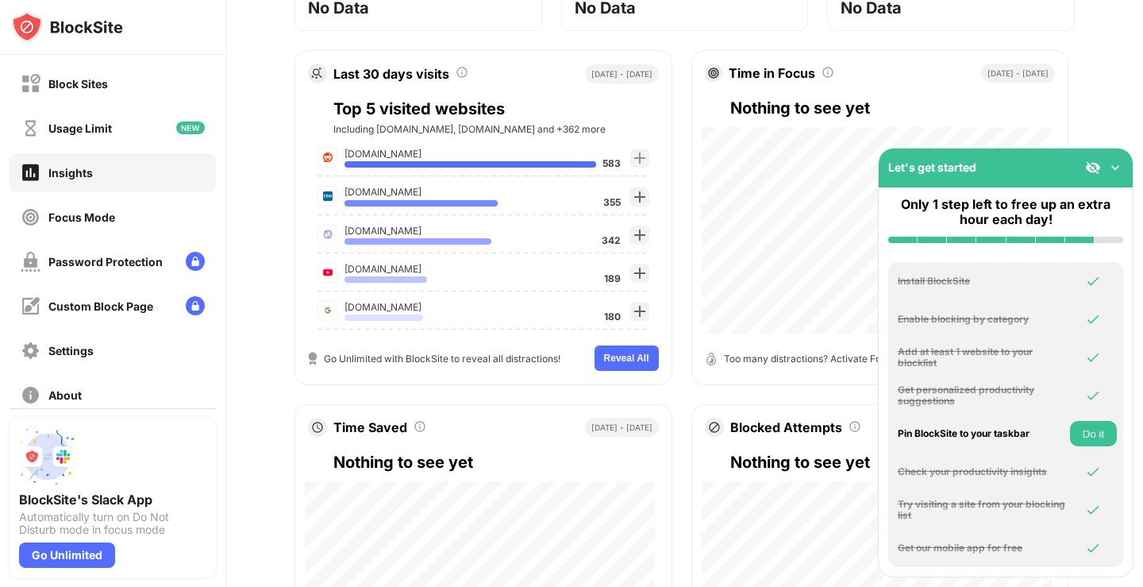
click at [1090, 436] on button "Do it" at bounding box center [1093, 433] width 47 height 25
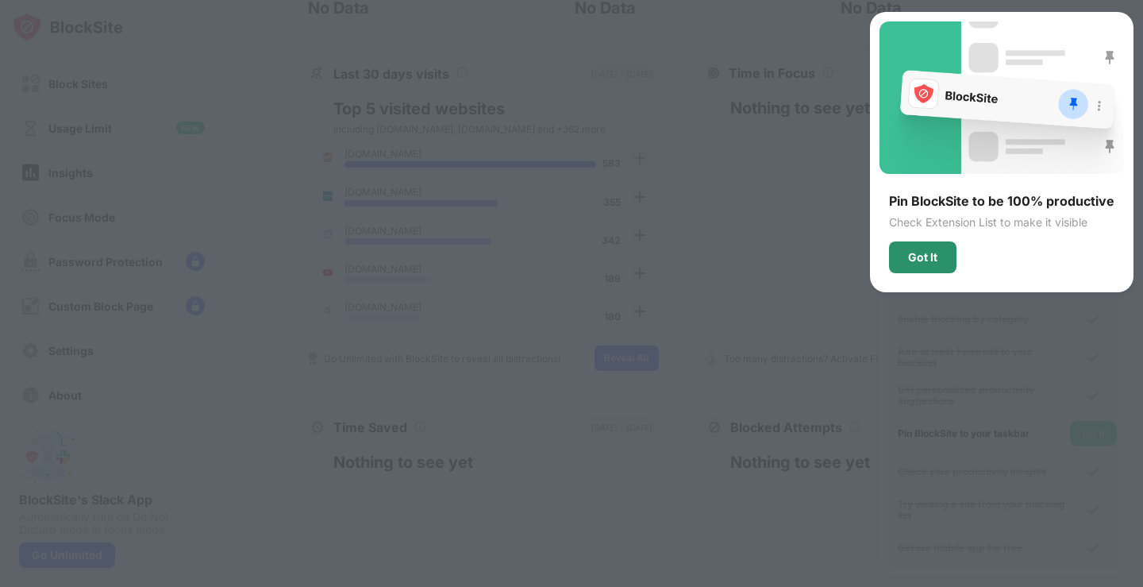
click at [928, 255] on div "Got It" at bounding box center [922, 257] width 29 height 13
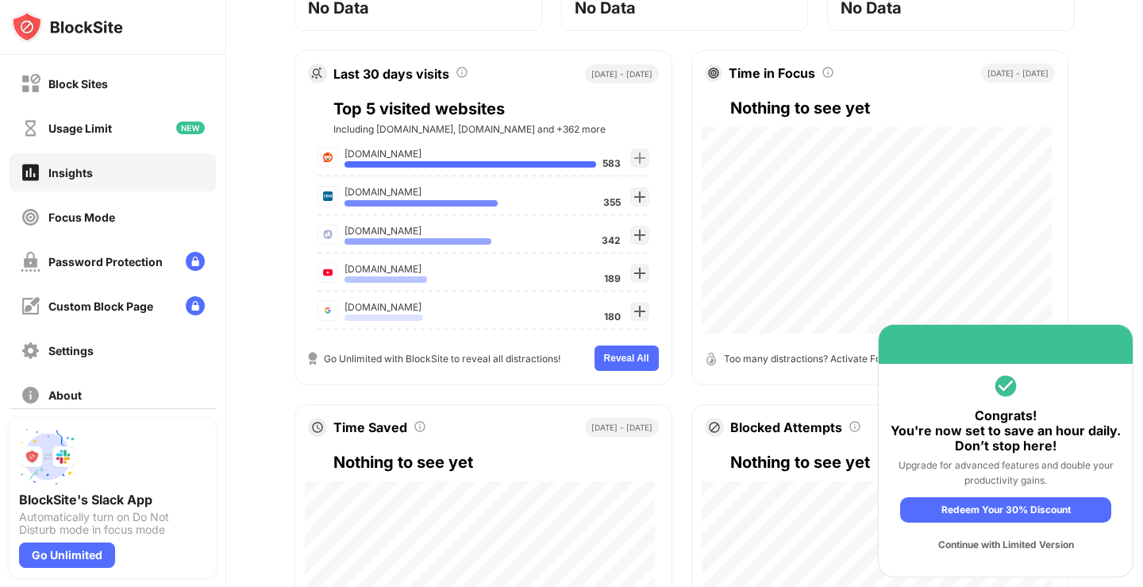
click at [1007, 544] on div "Continue with Limited Version" at bounding box center [1005, 544] width 211 height 25
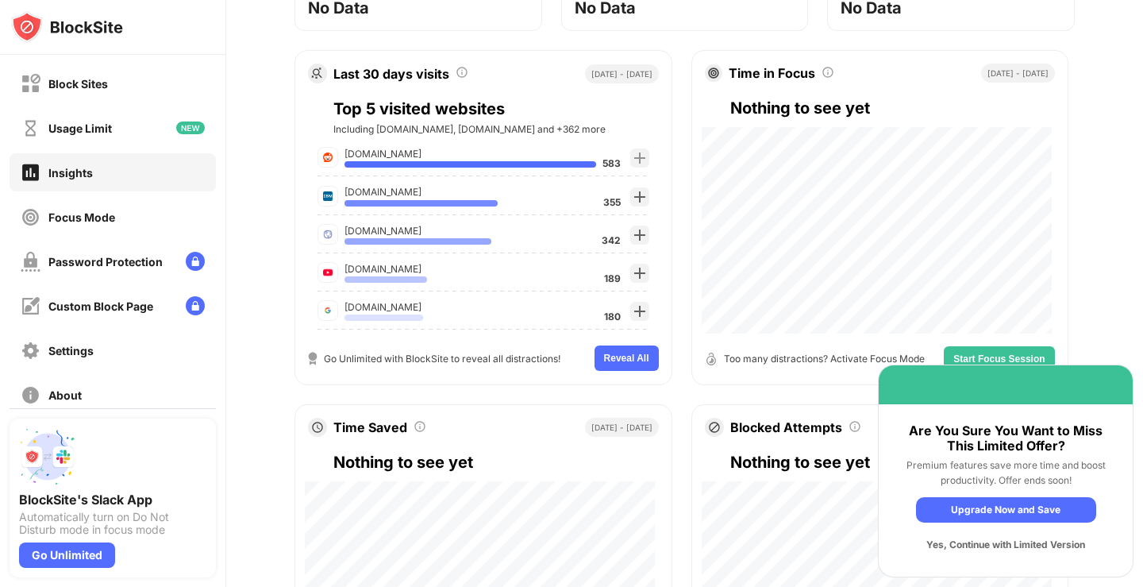
click at [1006, 542] on div "Yes, Continue with Limited Version" at bounding box center [1006, 544] width 180 height 25
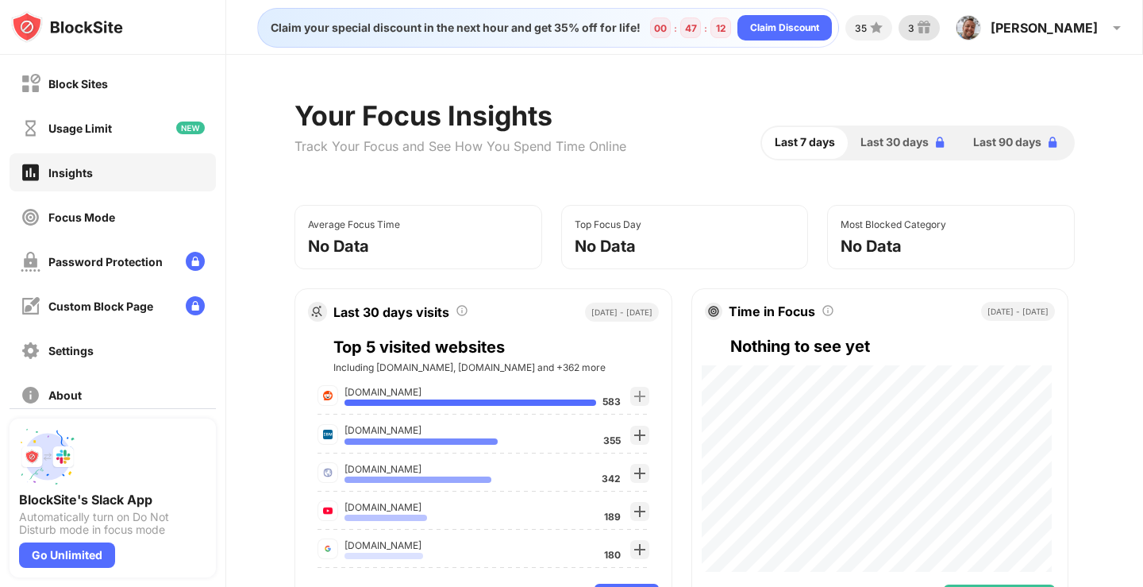
click at [933, 29] on img at bounding box center [923, 27] width 19 height 19
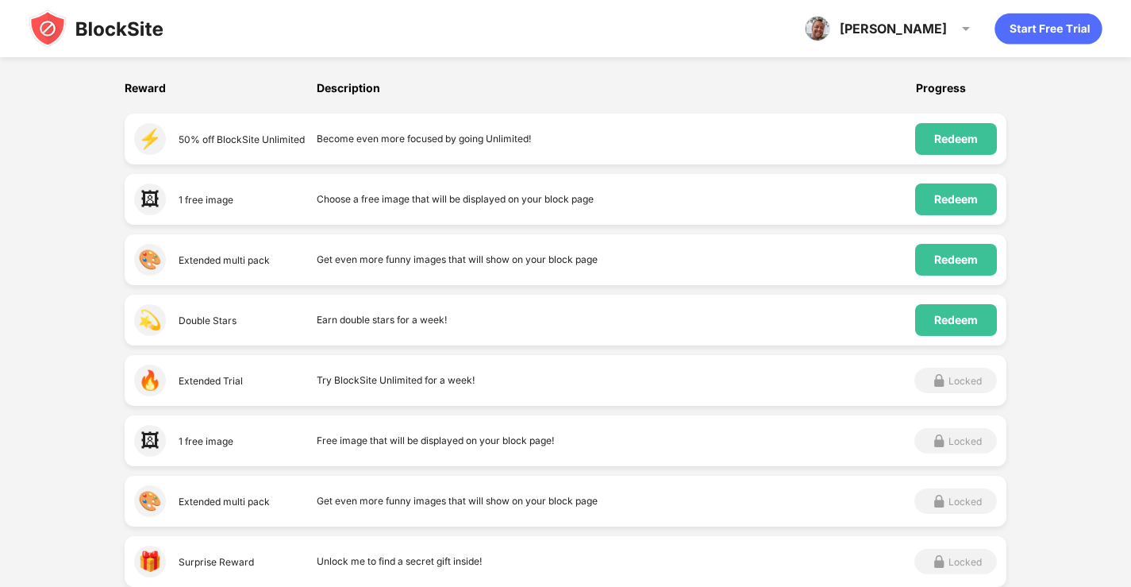
scroll to position [317, 0]
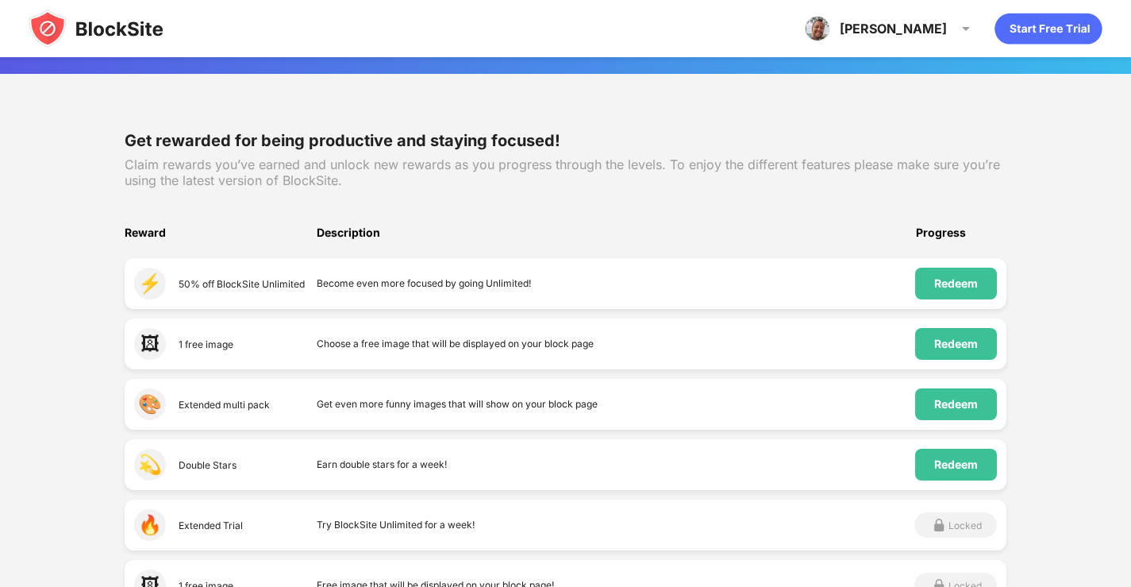
scroll to position [159, 0]
